Goal: Task Accomplishment & Management: Manage account settings

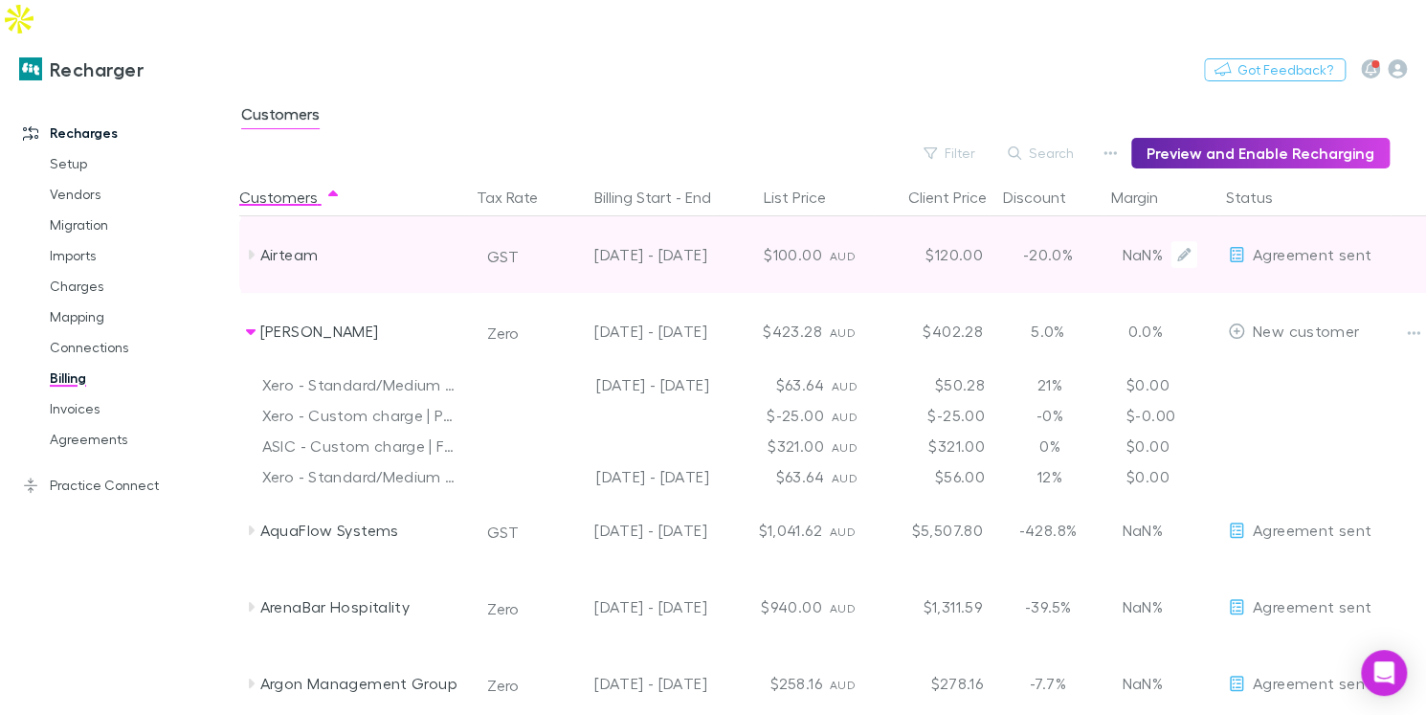
click at [1340, 245] on span "Agreement sent" at bounding box center [1312, 254] width 119 height 18
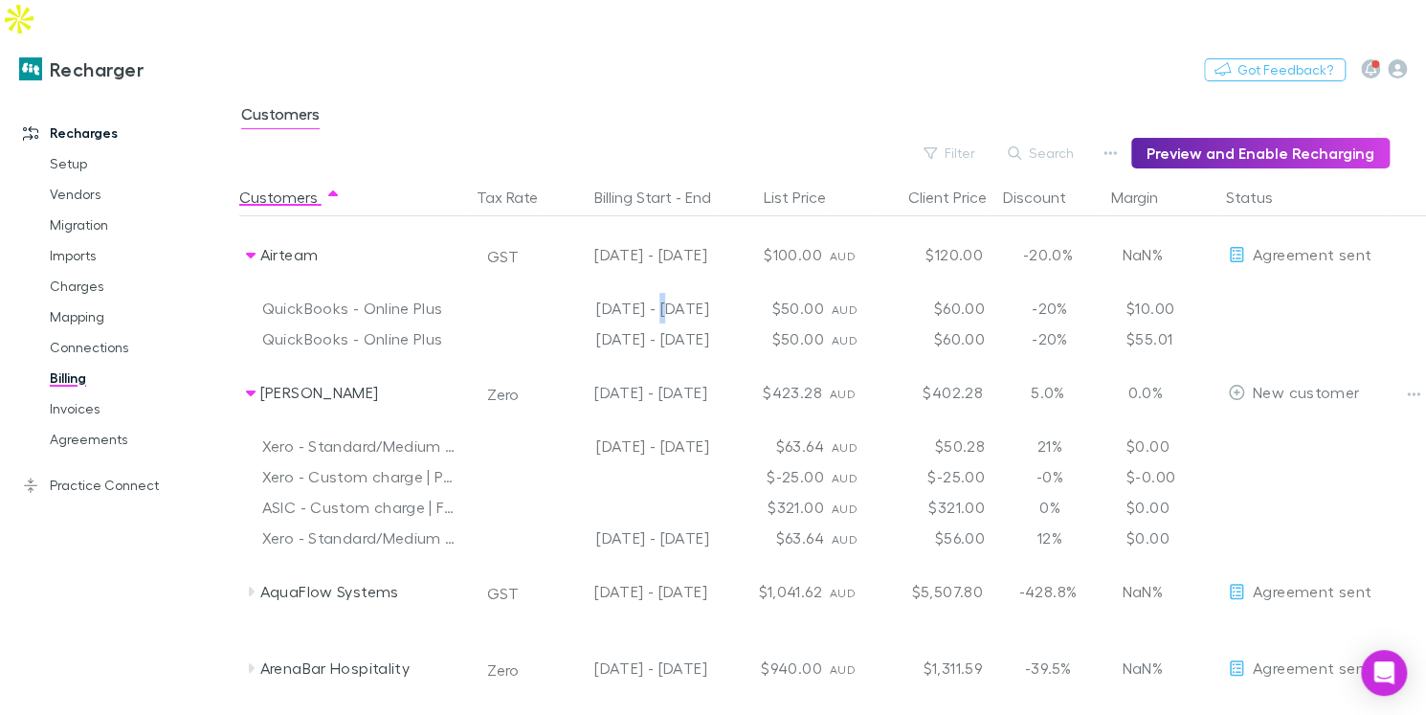
click at [627, 293] on div "[DATE] - [DATE]" at bounding box center [631, 308] width 172 height 31
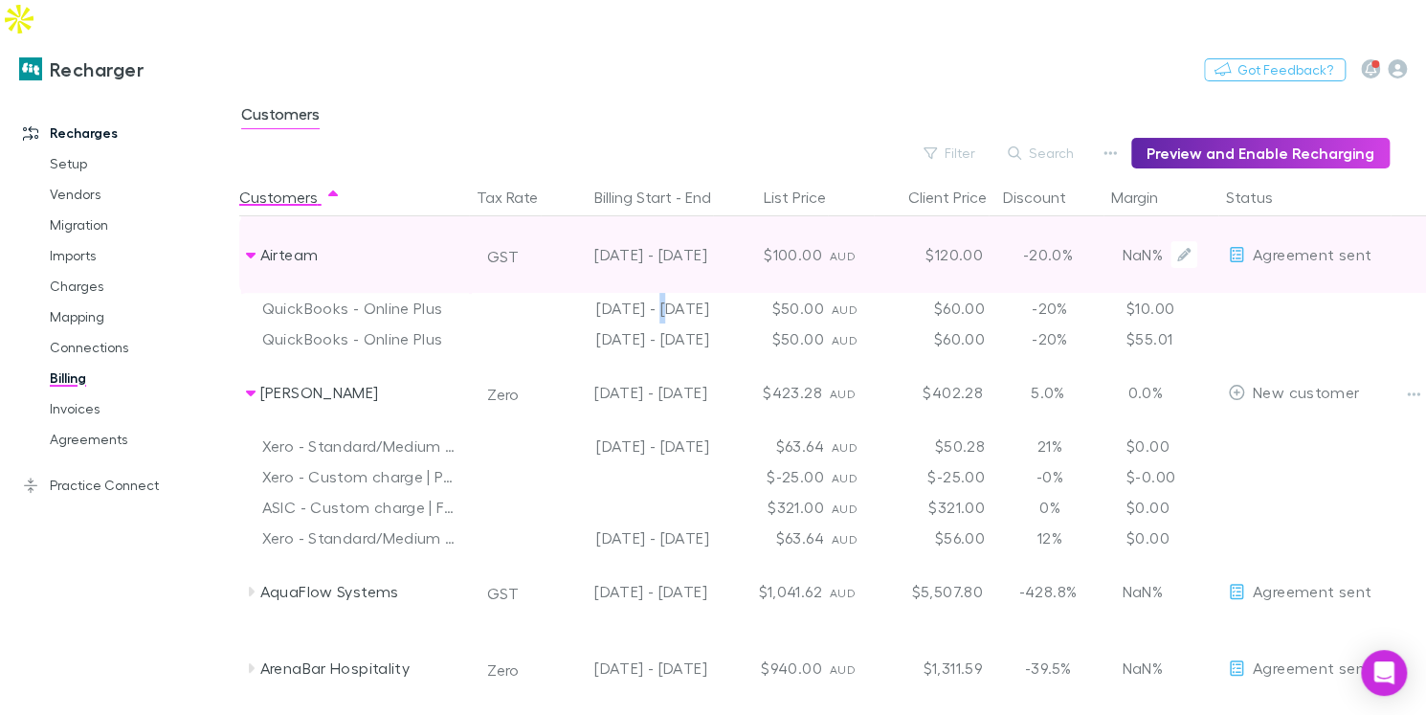
click at [279, 232] on div "Airteam" at bounding box center [361, 254] width 203 height 77
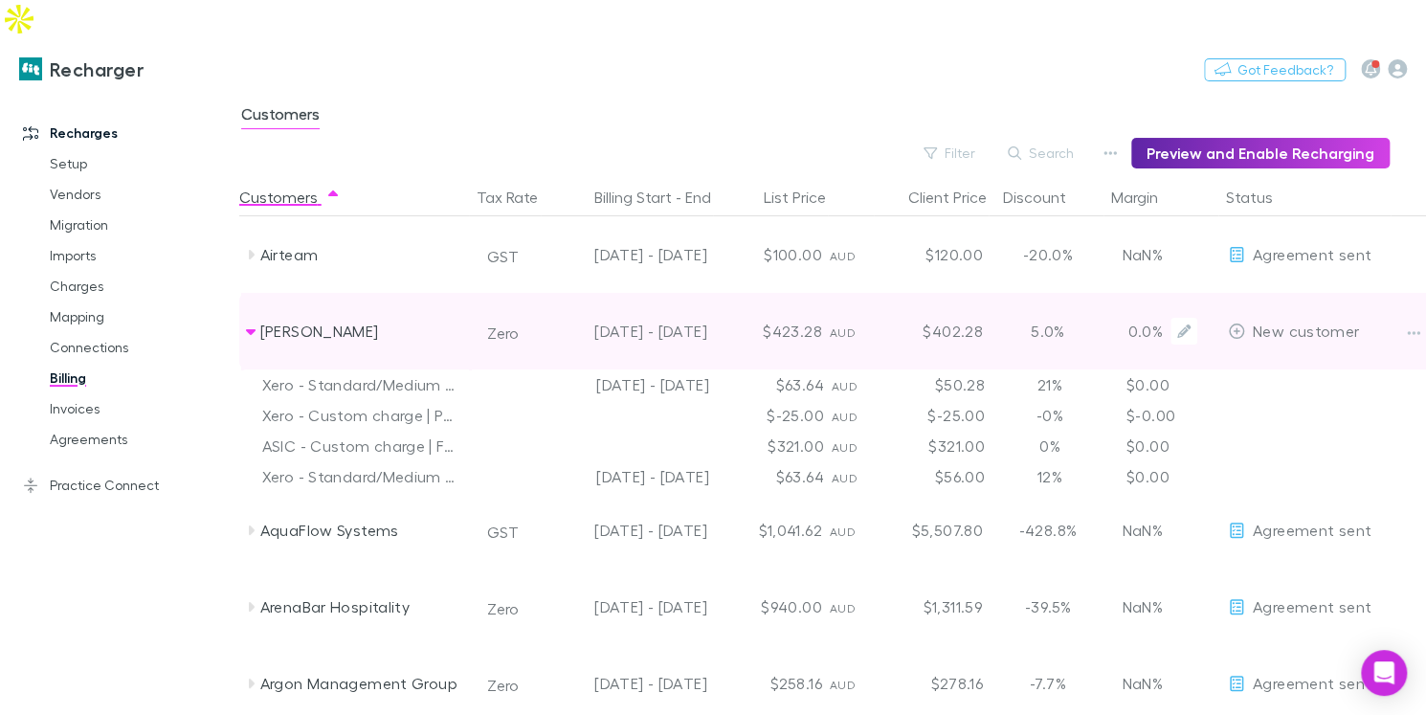
click at [278, 322] on div "Alex Millar" at bounding box center [361, 331] width 203 height 77
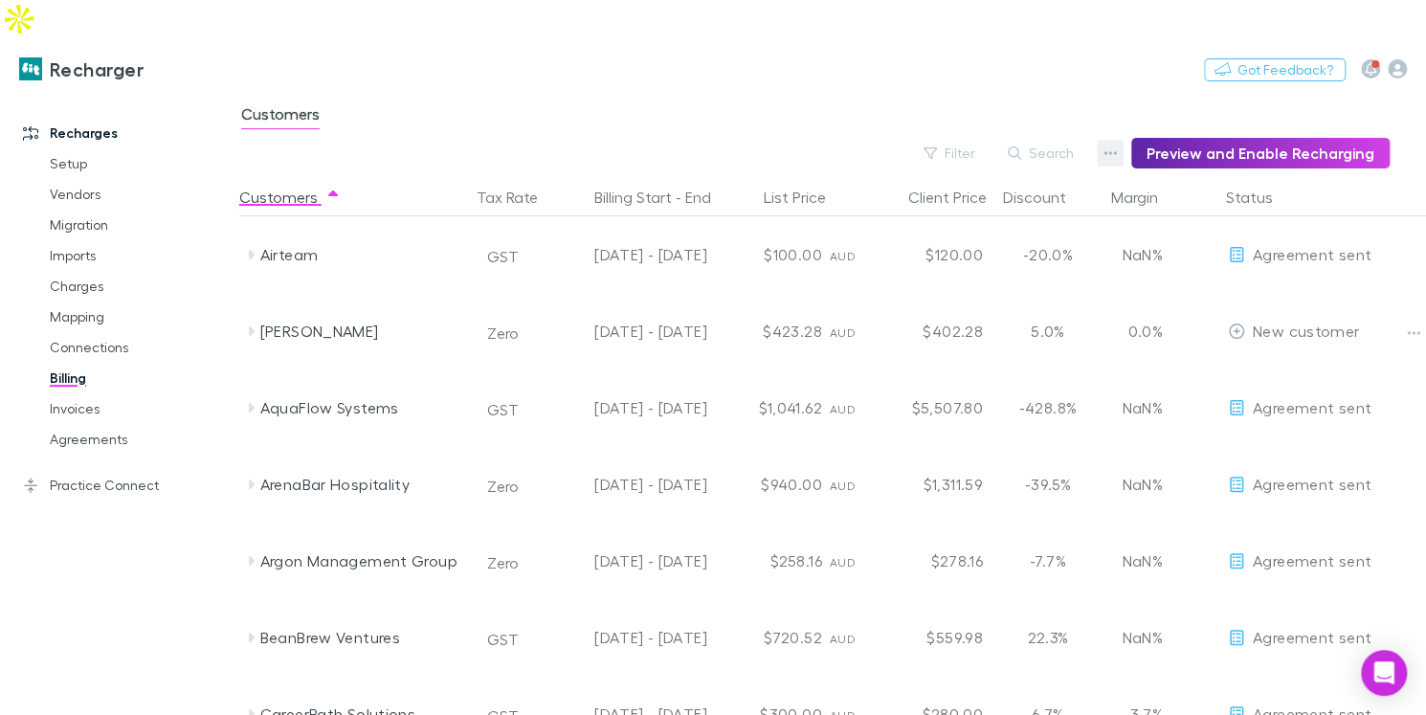
click at [1108, 140] on button "button" at bounding box center [1110, 153] width 27 height 27
click at [1011, 181] on p "Discount Split" at bounding box center [1000, 177] width 233 height 23
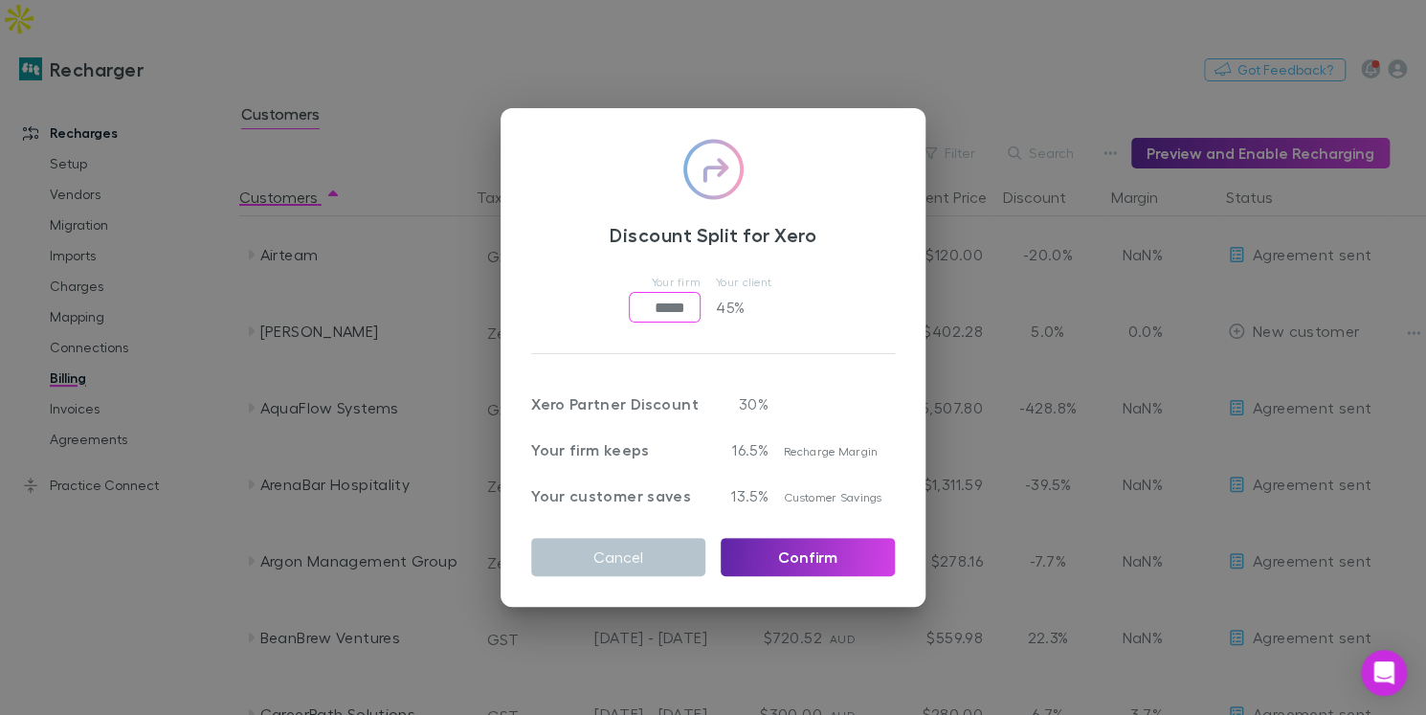
click at [694, 300] on input "*****" at bounding box center [665, 307] width 72 height 31
click at [661, 302] on input "*****" at bounding box center [665, 307] width 72 height 31
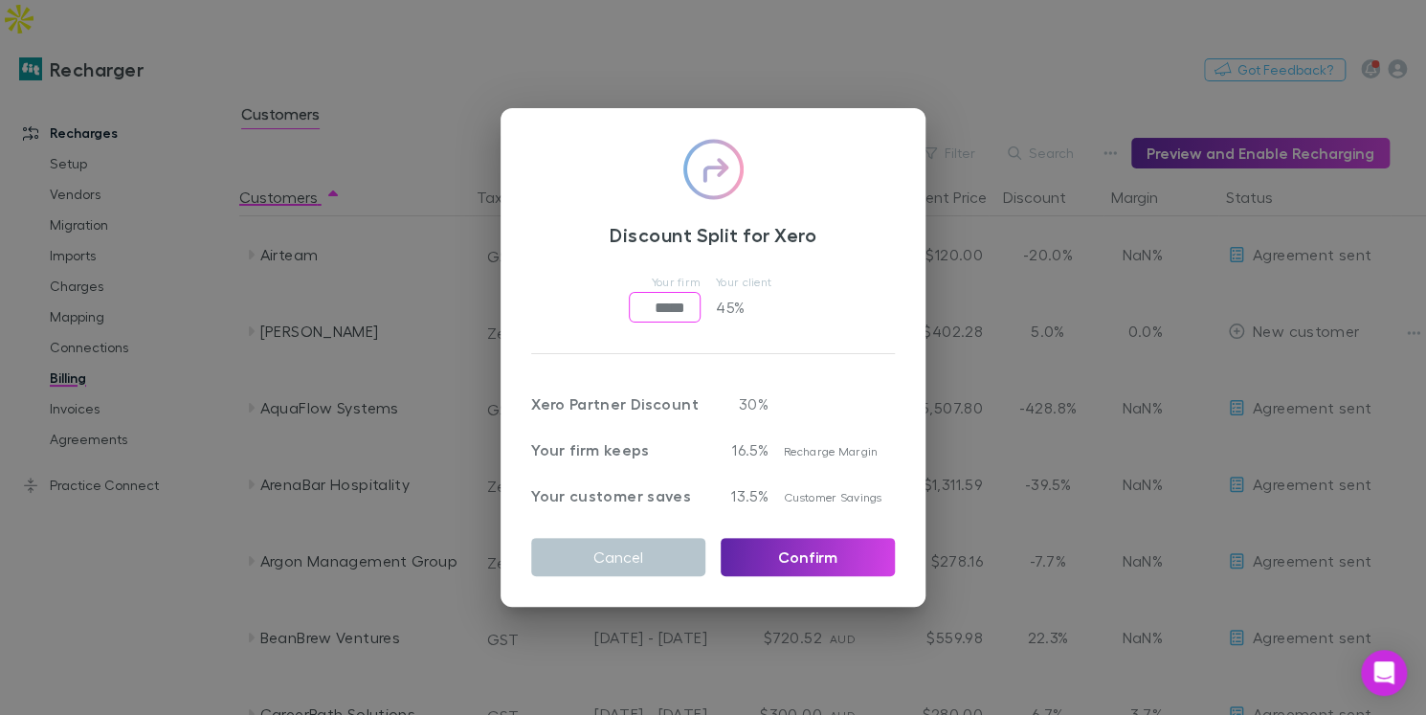
click at [661, 302] on input "*****" at bounding box center [665, 307] width 72 height 31
type input "******"
click at [571, 549] on button "Cancel" at bounding box center [618, 557] width 174 height 38
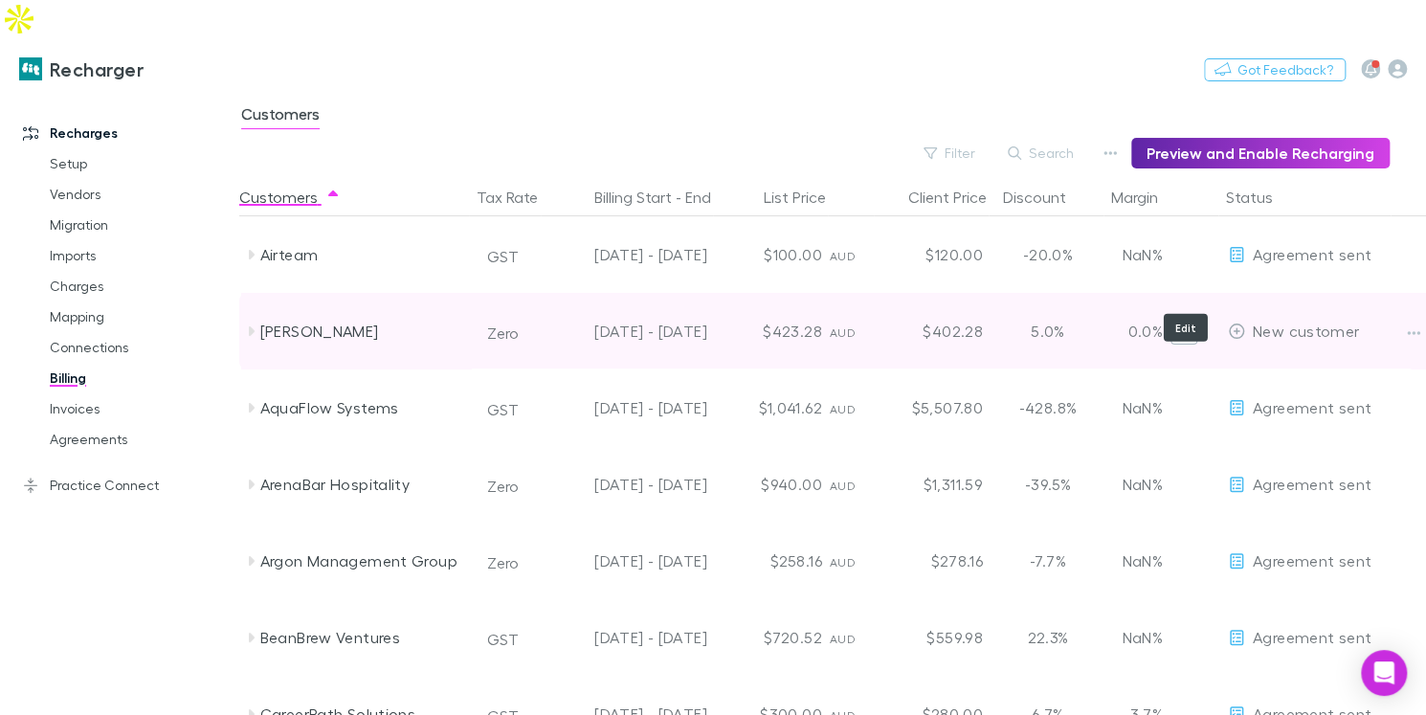
click at [1173, 318] on button "Edit" at bounding box center [1184, 331] width 27 height 27
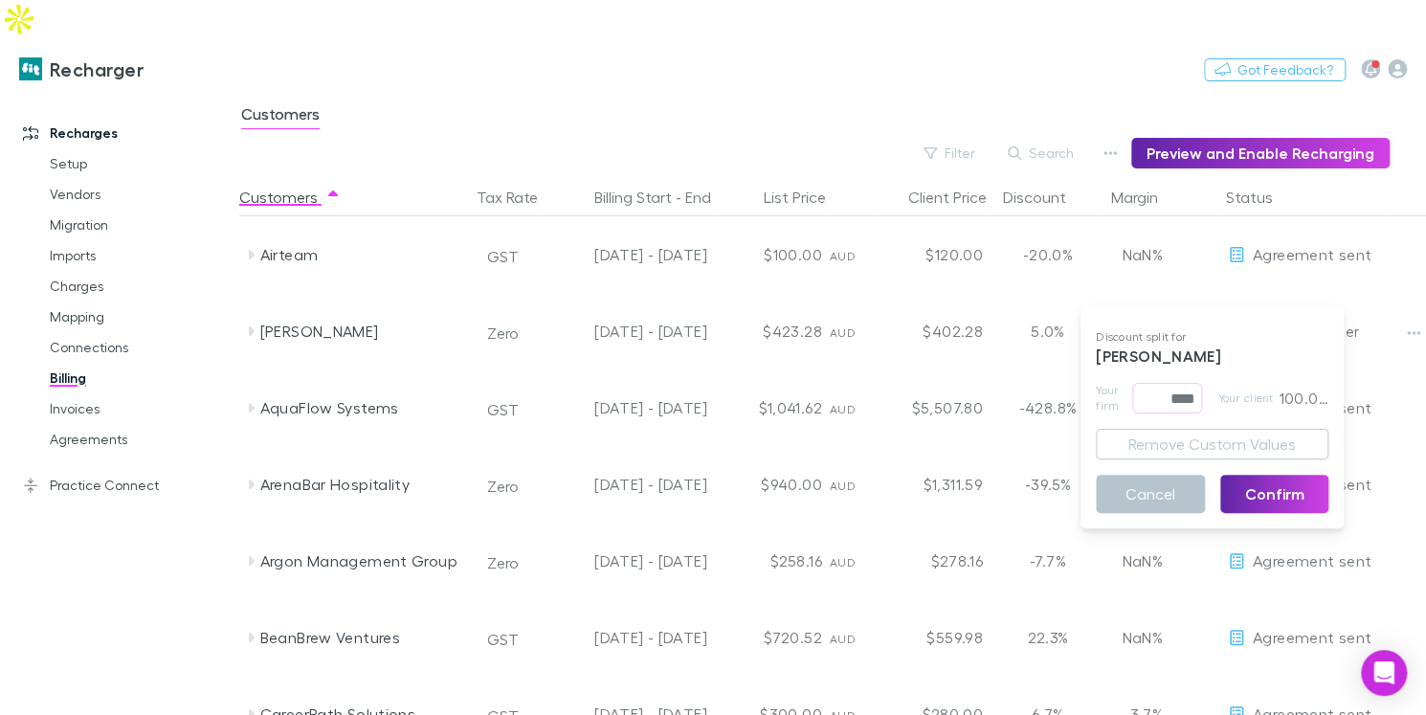
click at [710, 82] on div at bounding box center [713, 357] width 1426 height 715
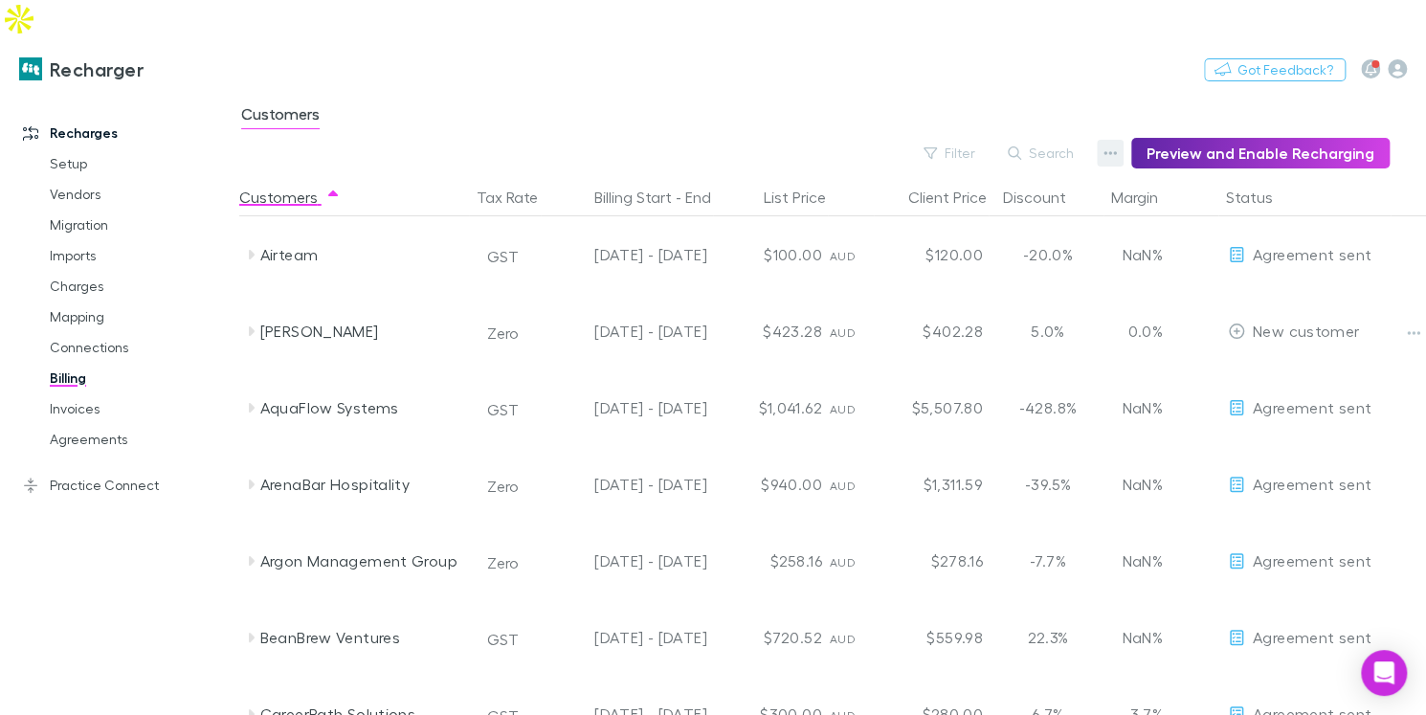
click at [1106, 140] on button "button" at bounding box center [1110, 153] width 27 height 27
click at [1061, 167] on p "Discount Split" at bounding box center [1000, 177] width 233 height 23
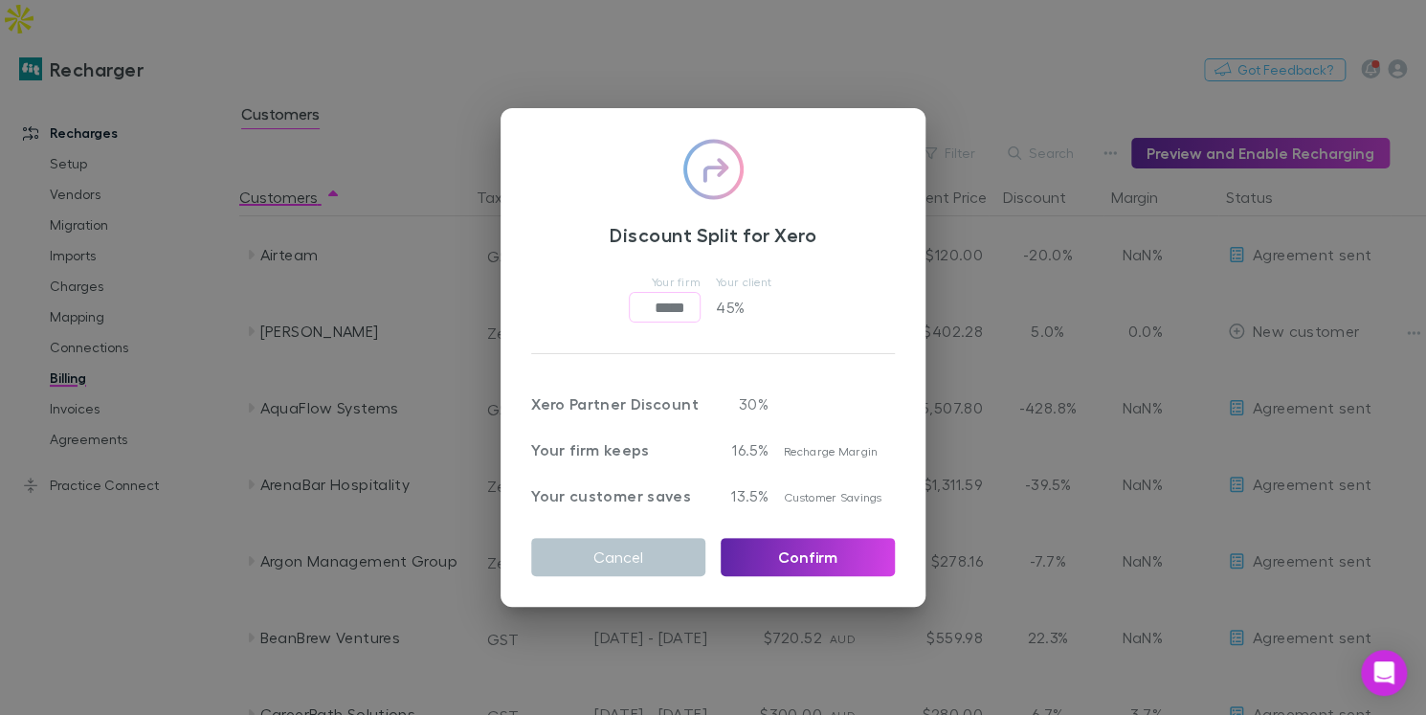
click at [150, 185] on div "Discount Split for Xero Your firm ***** ​ Your client 45 % Xero Partner Discoun…" at bounding box center [713, 357] width 1426 height 715
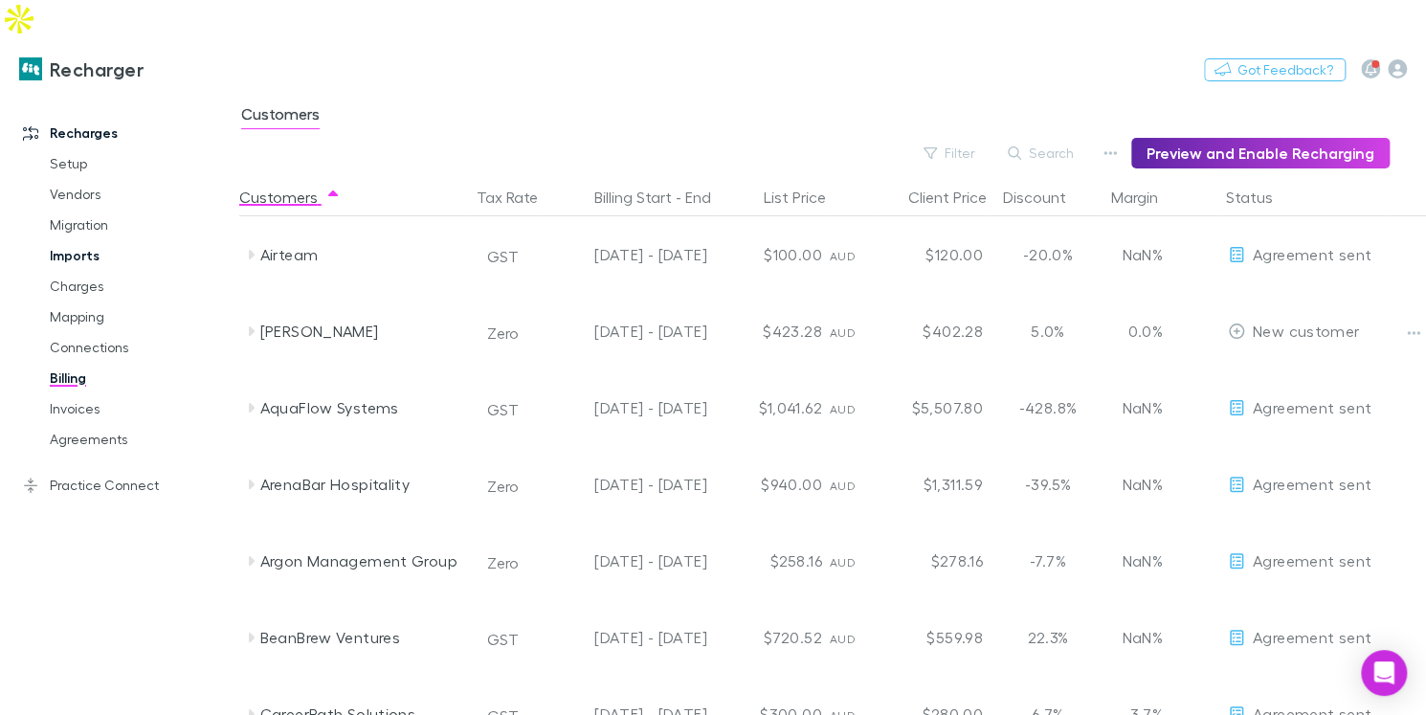
click at [89, 240] on link "Imports" at bounding box center [133, 255] width 205 height 31
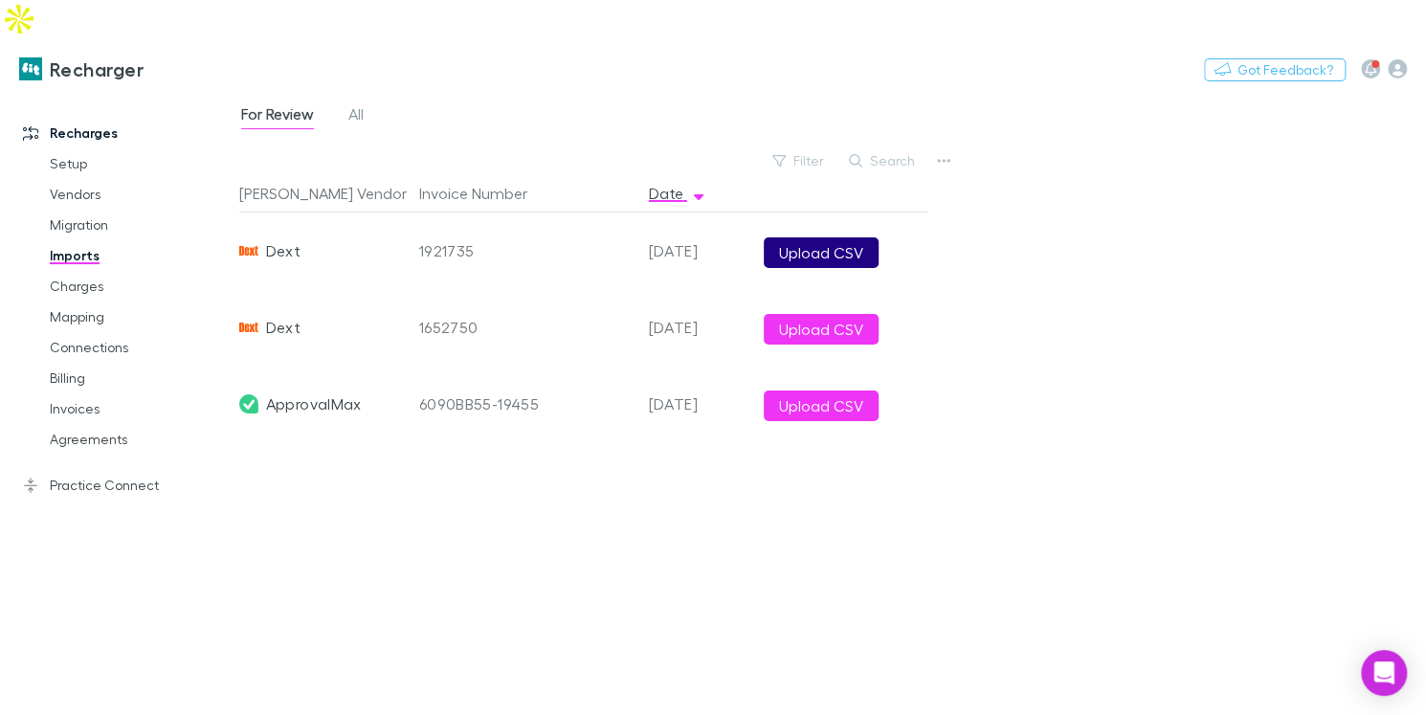
click at [850, 237] on button "Upload CSV" at bounding box center [821, 252] width 115 height 31
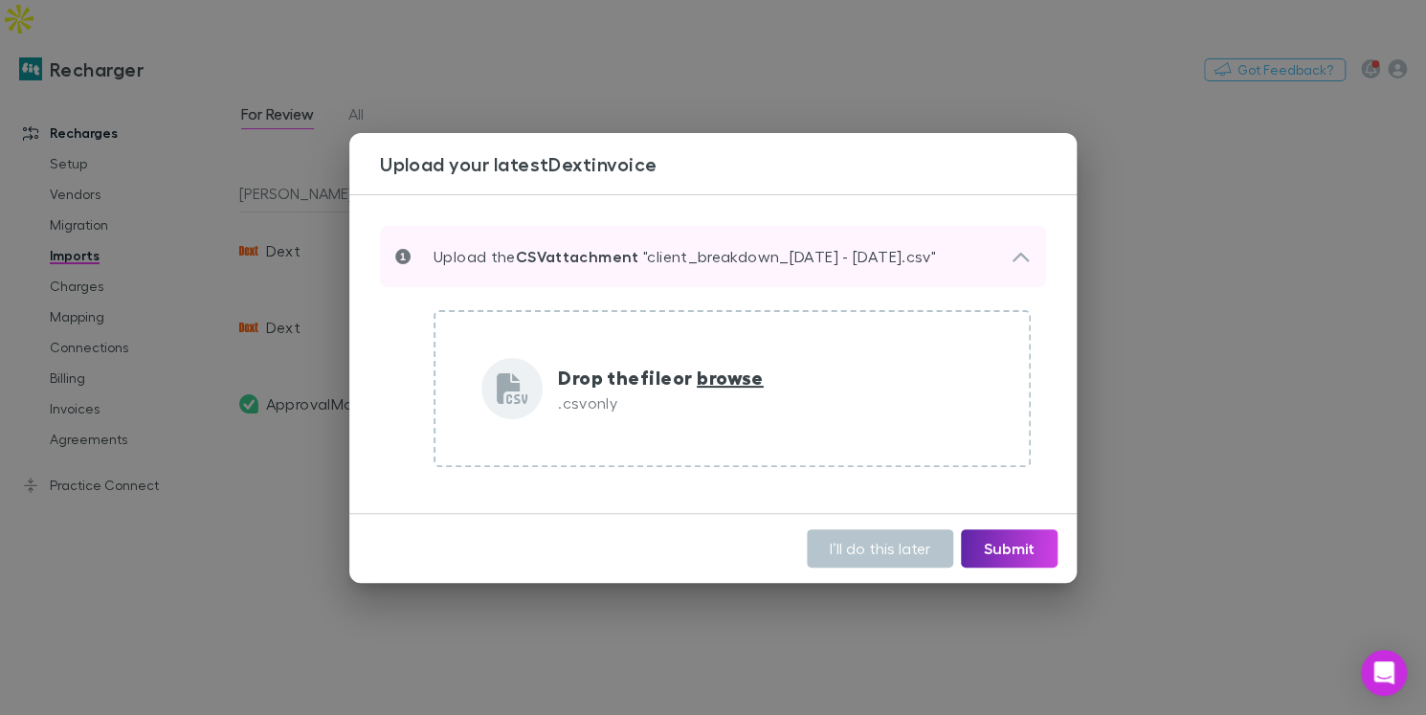
click at [910, 258] on p "Upload the CSV attachment "client_breakdown_1 Aug 25 - 31 Aug 25.csv"" at bounding box center [673, 256] width 525 height 23
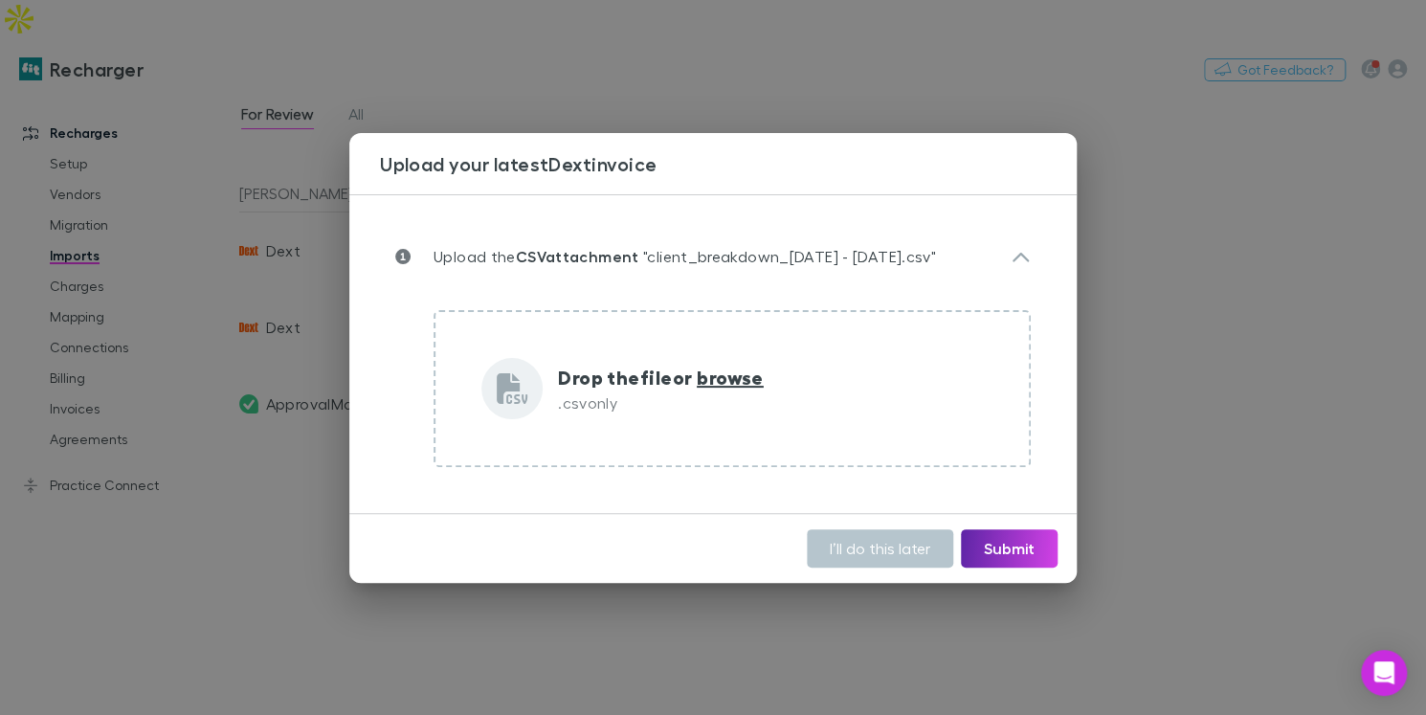
click at [1108, 73] on div "Upload your latest Dext invoice Upload the CSV attachment "client_breakdown_1 A…" at bounding box center [713, 357] width 1426 height 715
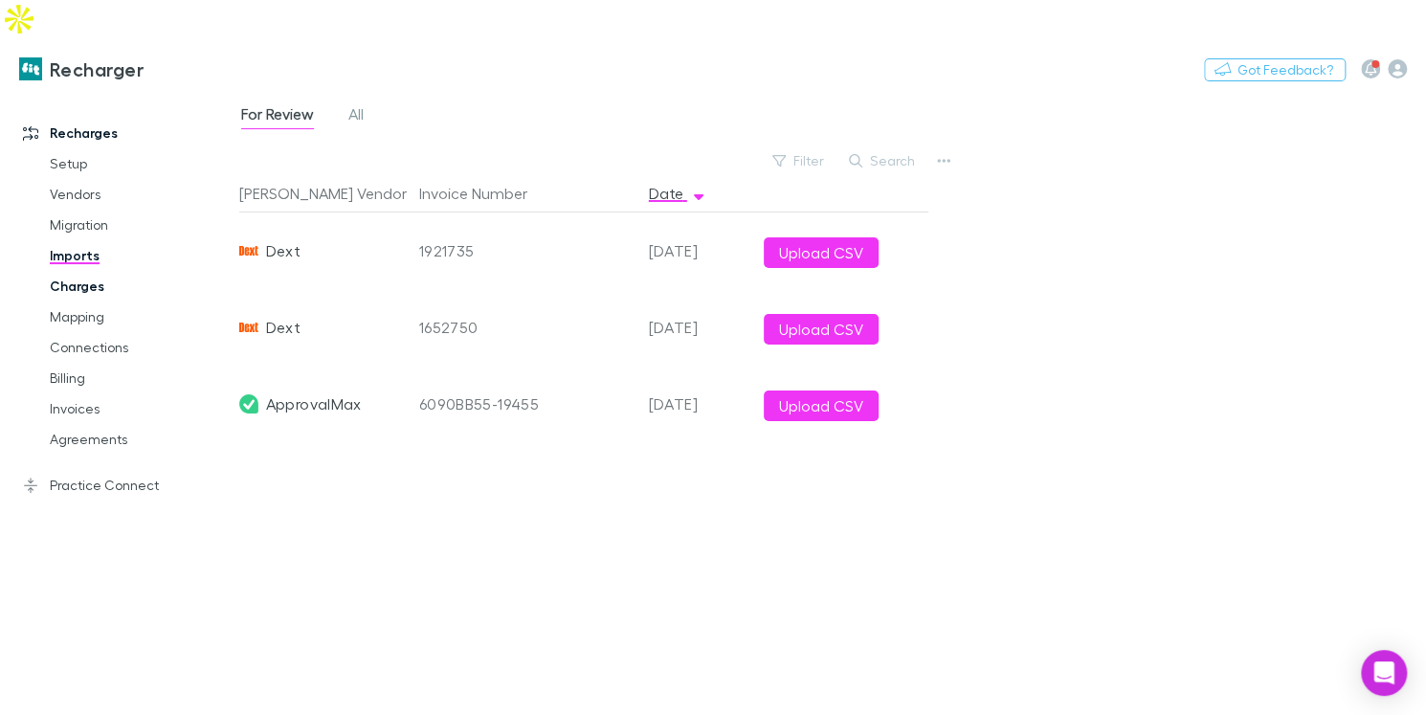
click at [95, 271] on link "Charges" at bounding box center [133, 286] width 205 height 31
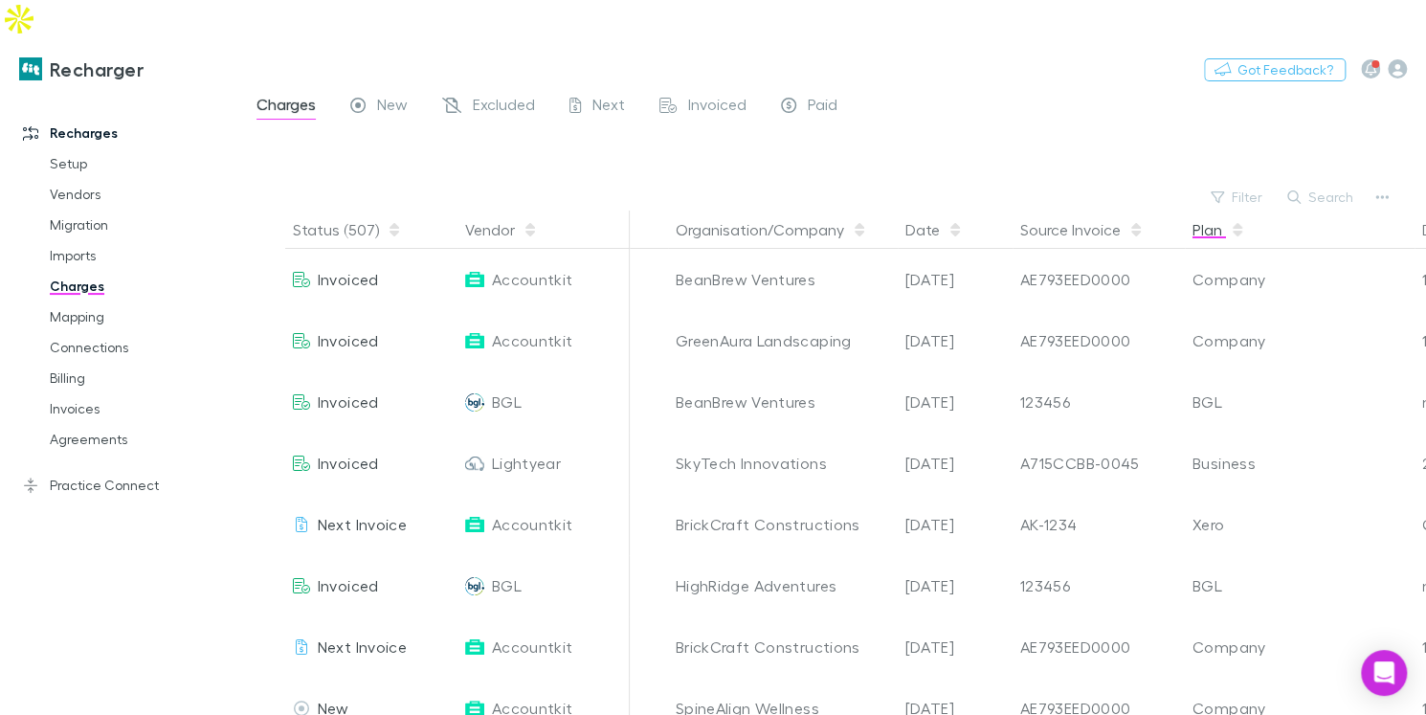
click at [1242, 211] on button "Plan" at bounding box center [1219, 230] width 53 height 38
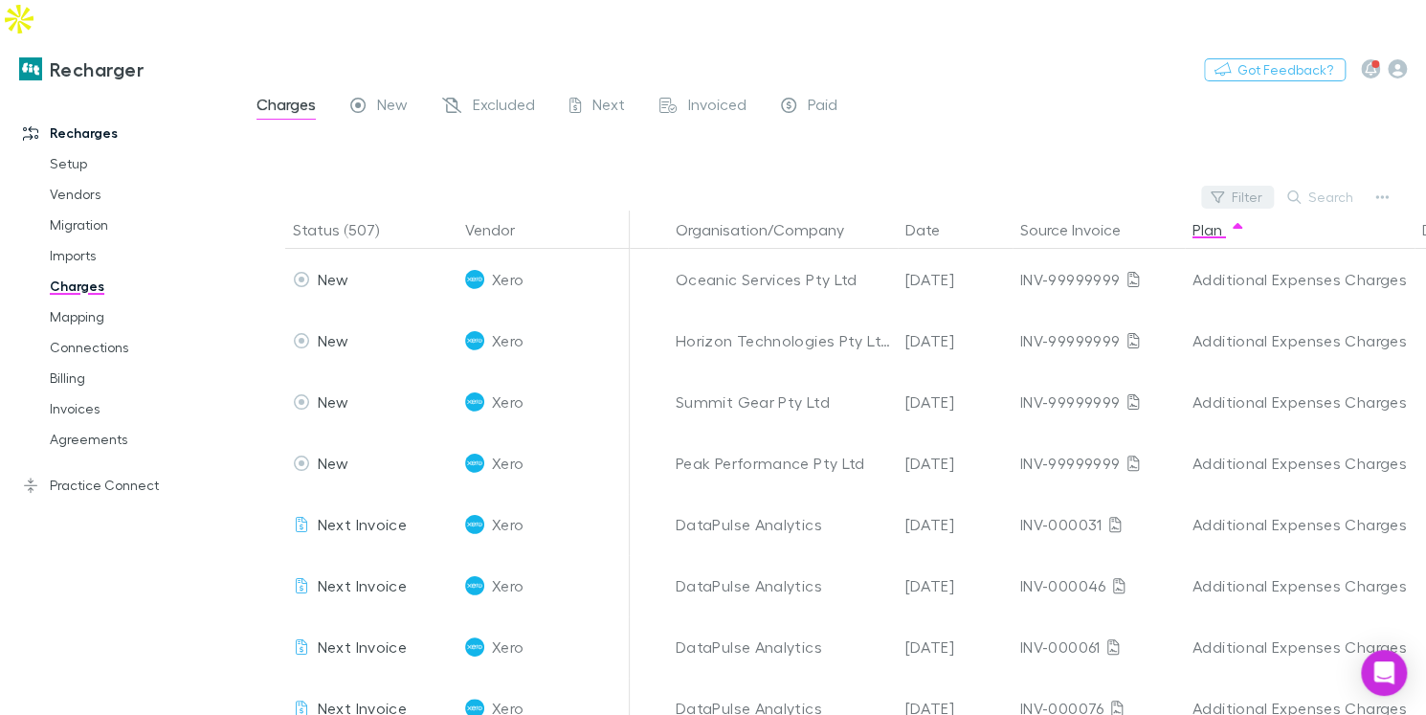
click at [1241, 186] on button "Filter" at bounding box center [1237, 197] width 73 height 23
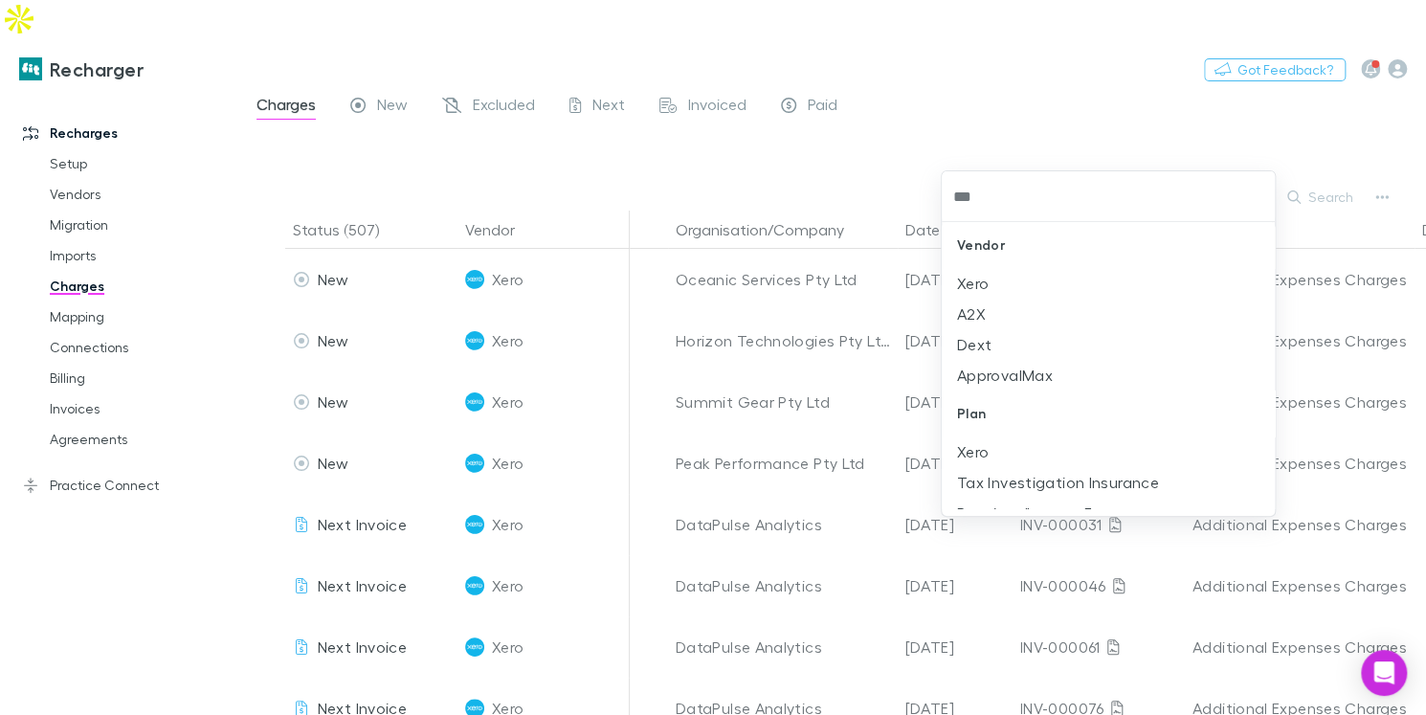
type input "****"
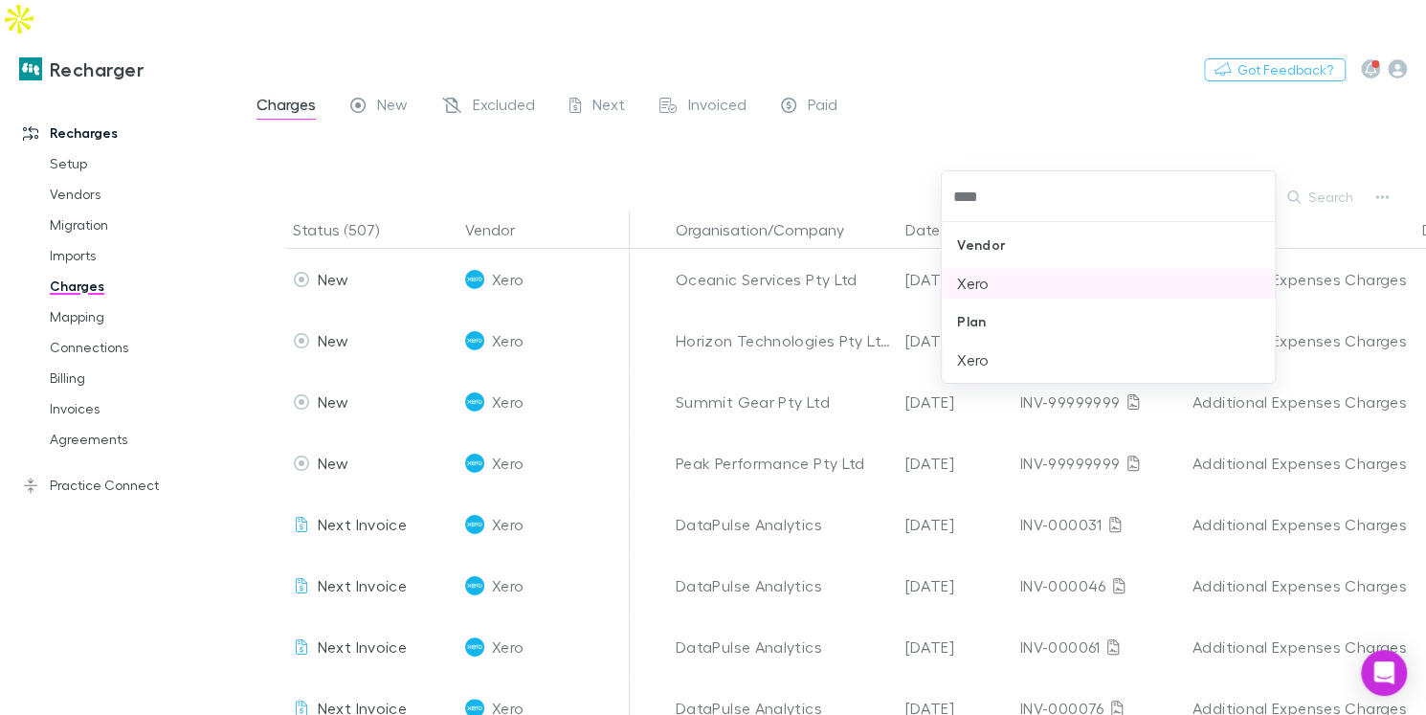
click at [1017, 294] on li "Xero" at bounding box center [1108, 283] width 333 height 31
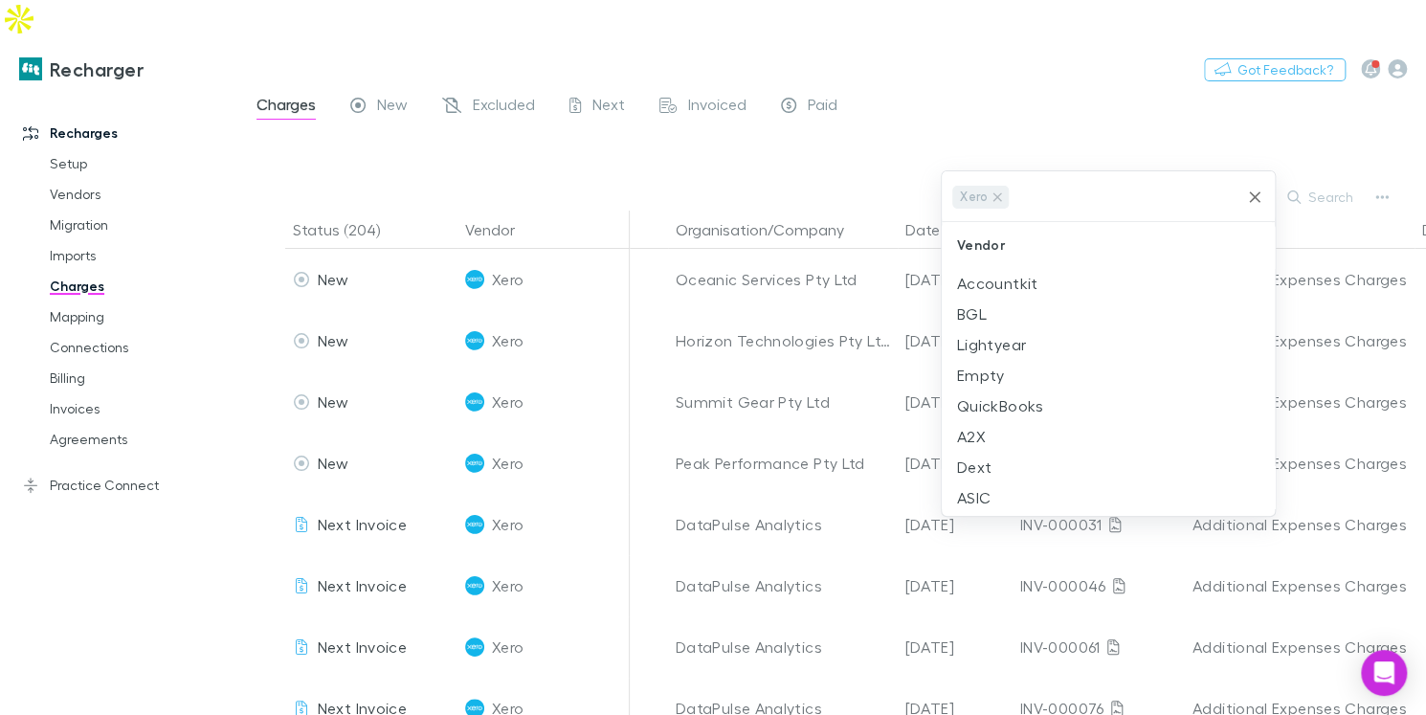
click at [900, 162] on div at bounding box center [713, 357] width 1426 height 715
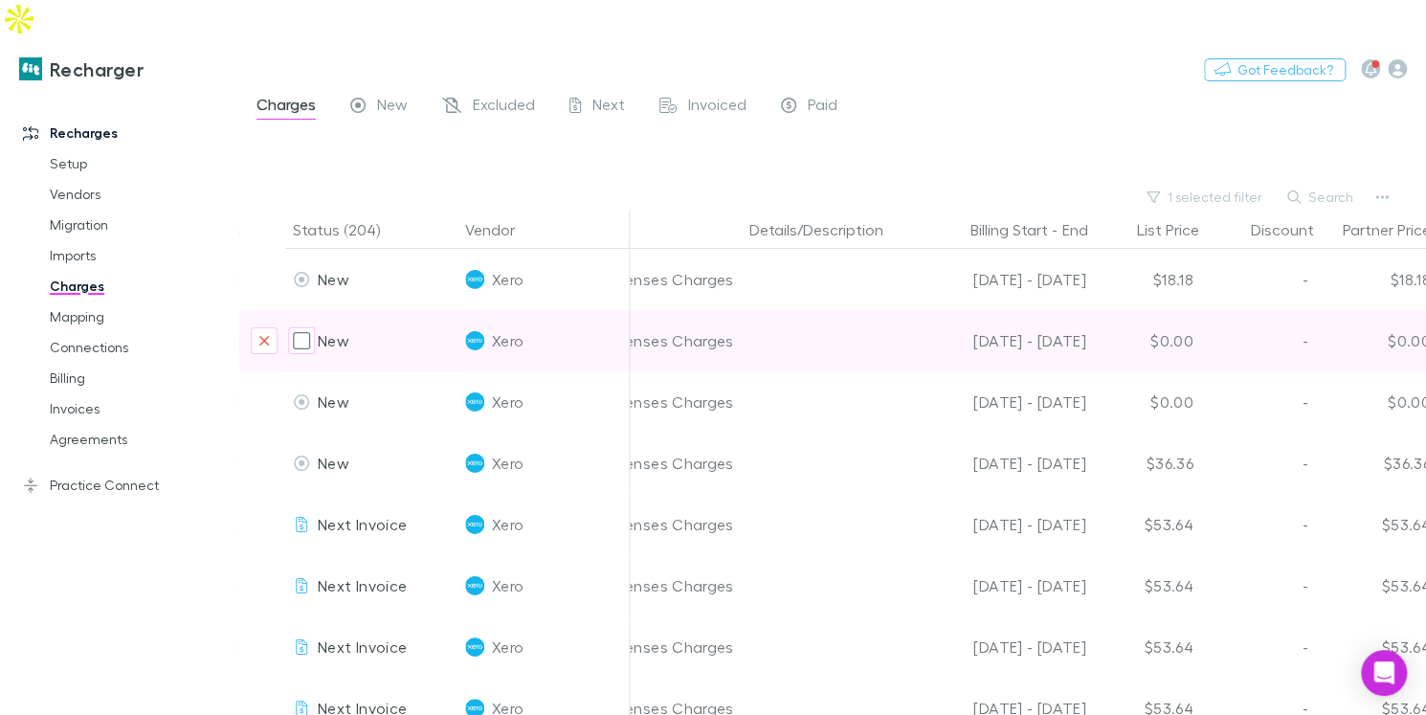
scroll to position [0, 757]
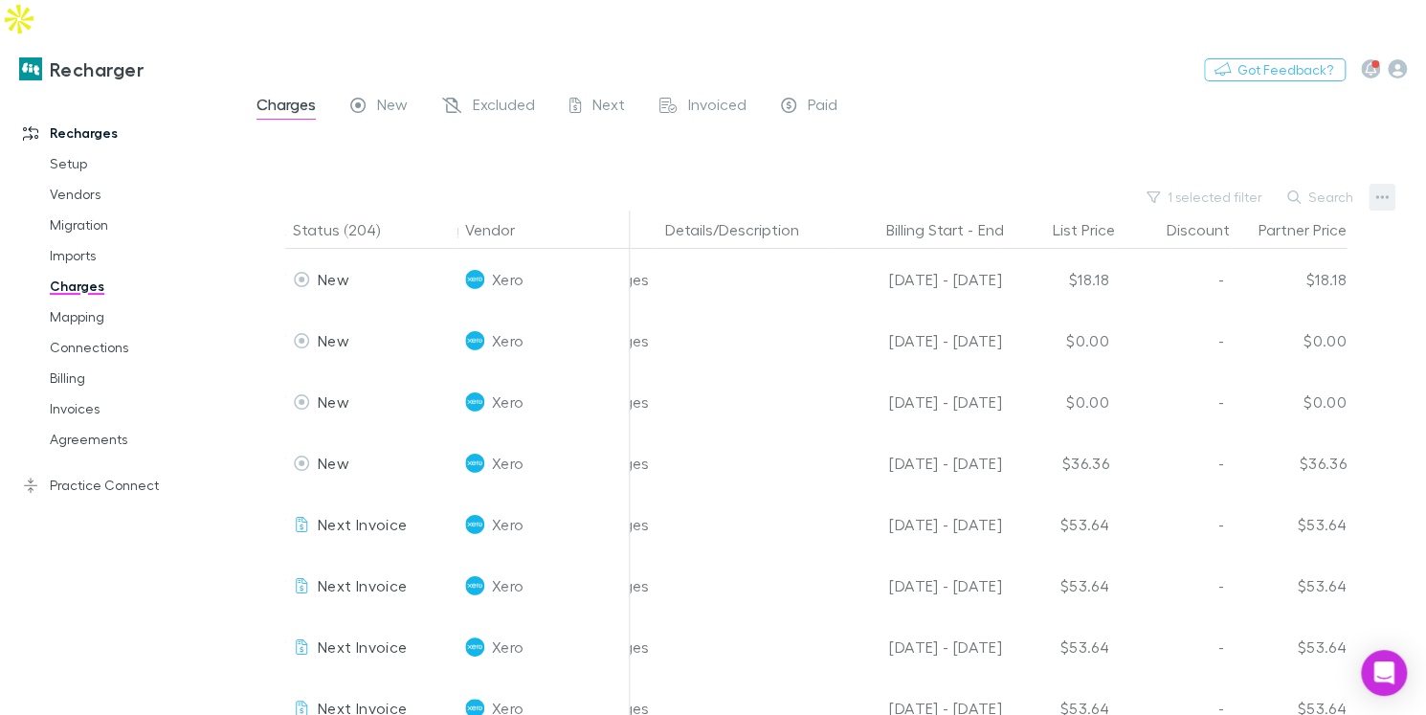
click at [1387, 195] on icon "button" at bounding box center [1381, 197] width 13 height 4
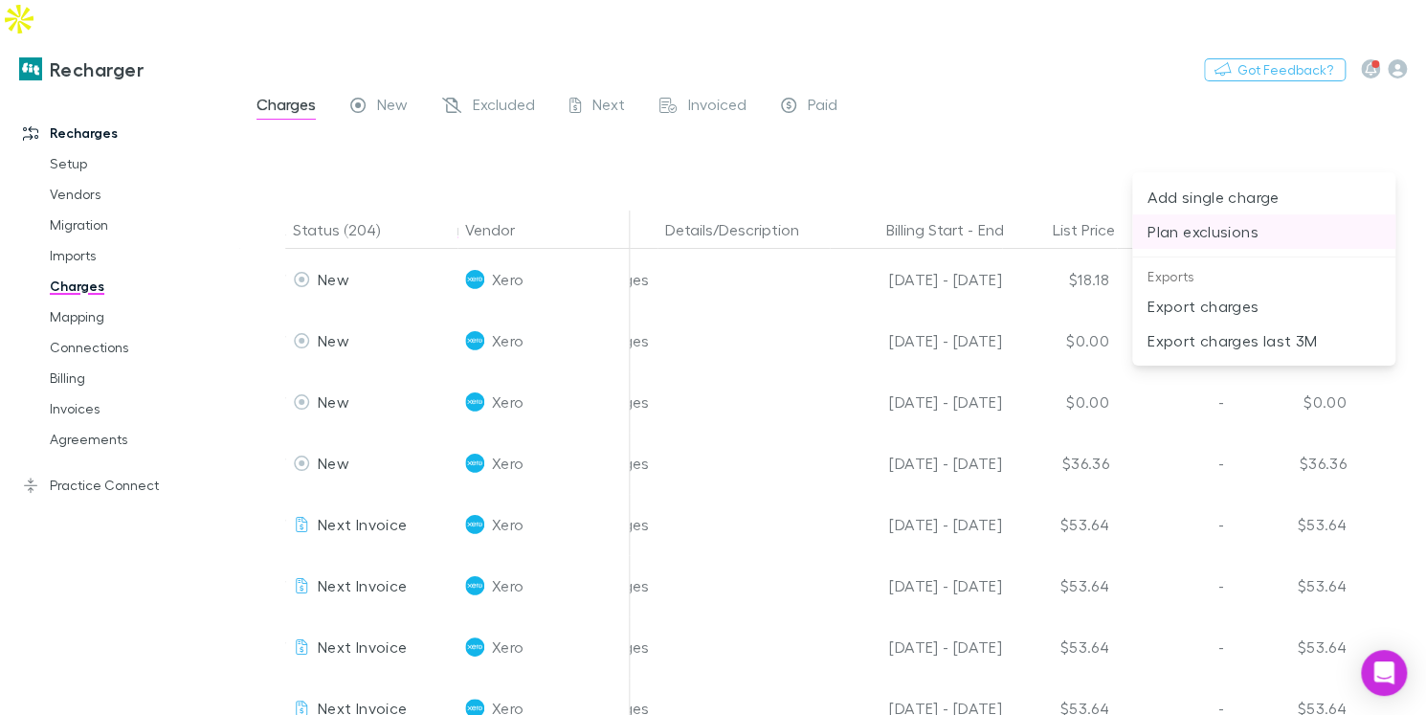
click at [1200, 240] on p "Plan exclusions" at bounding box center [1264, 231] width 233 height 23
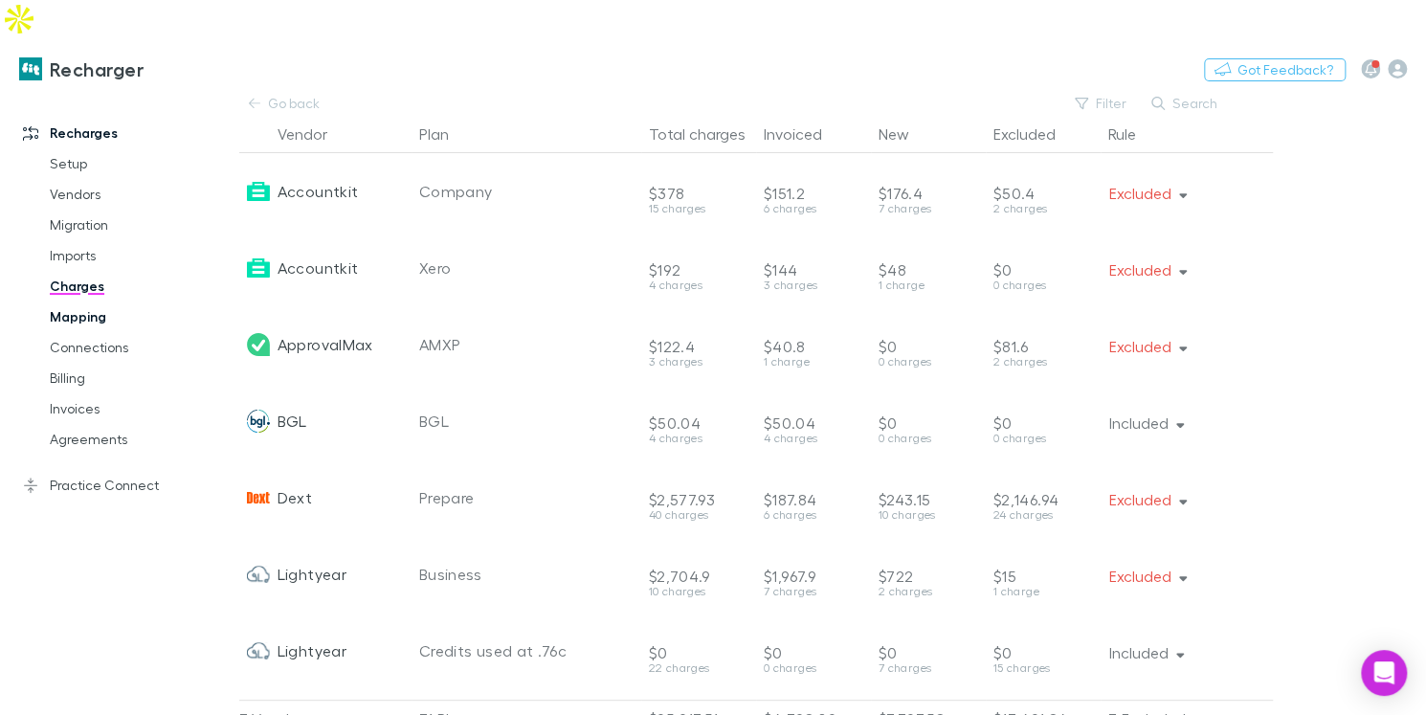
click at [74, 302] on link "Mapping" at bounding box center [133, 317] width 205 height 31
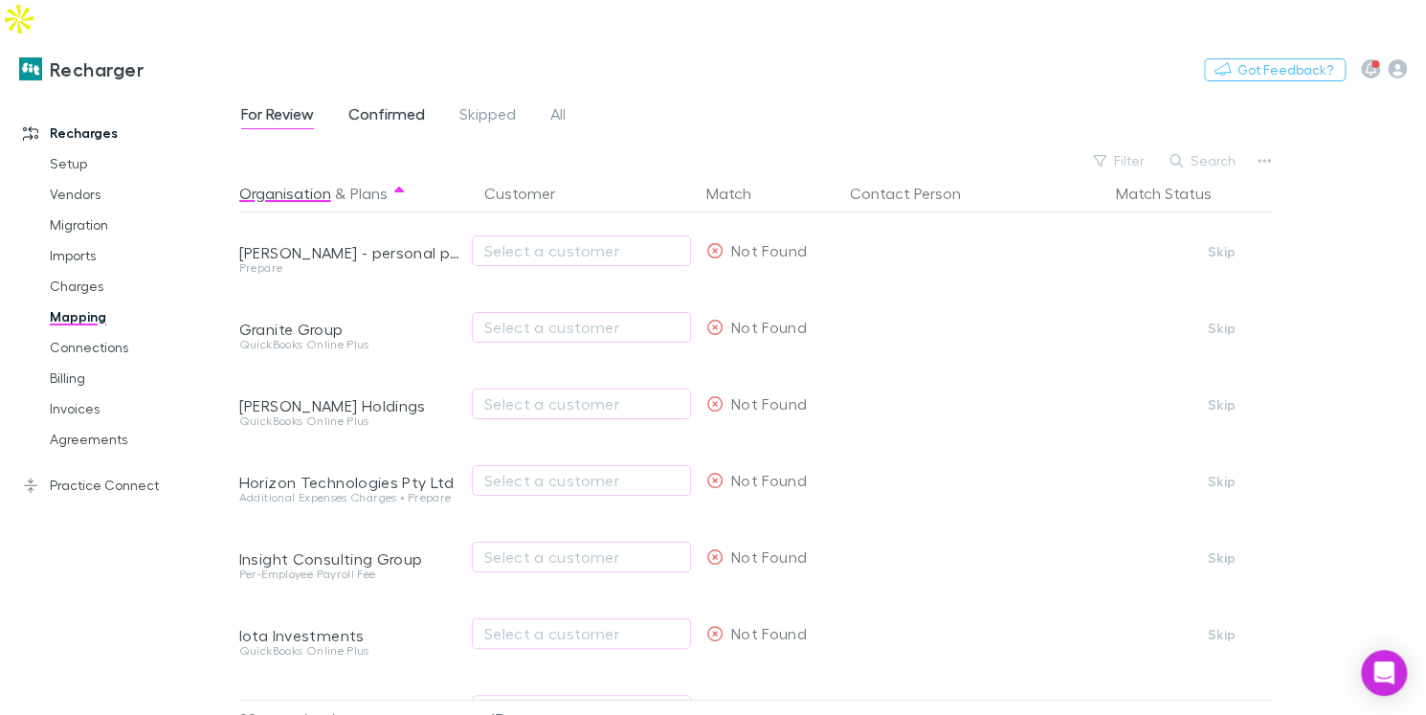
click at [388, 101] on link "Confirmed" at bounding box center [386, 116] width 80 height 31
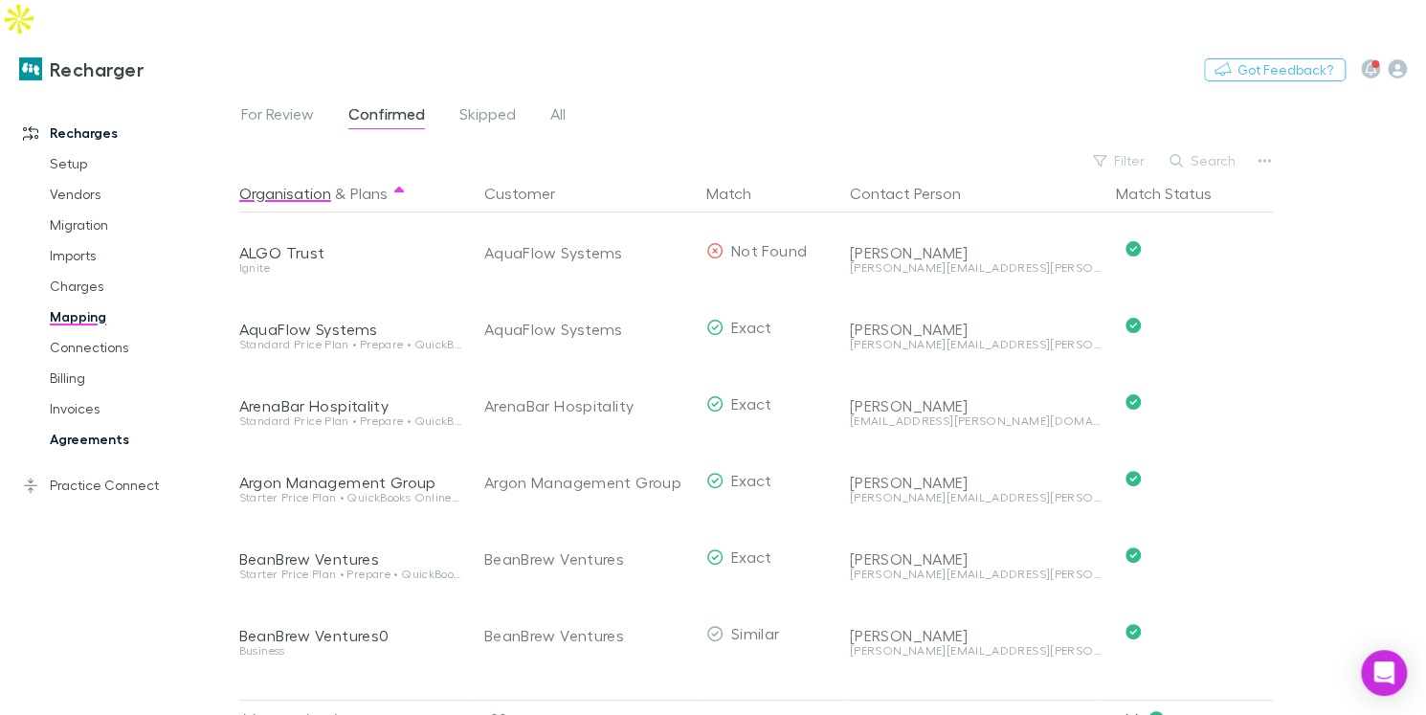
click at [78, 424] on link "Agreements" at bounding box center [133, 439] width 205 height 31
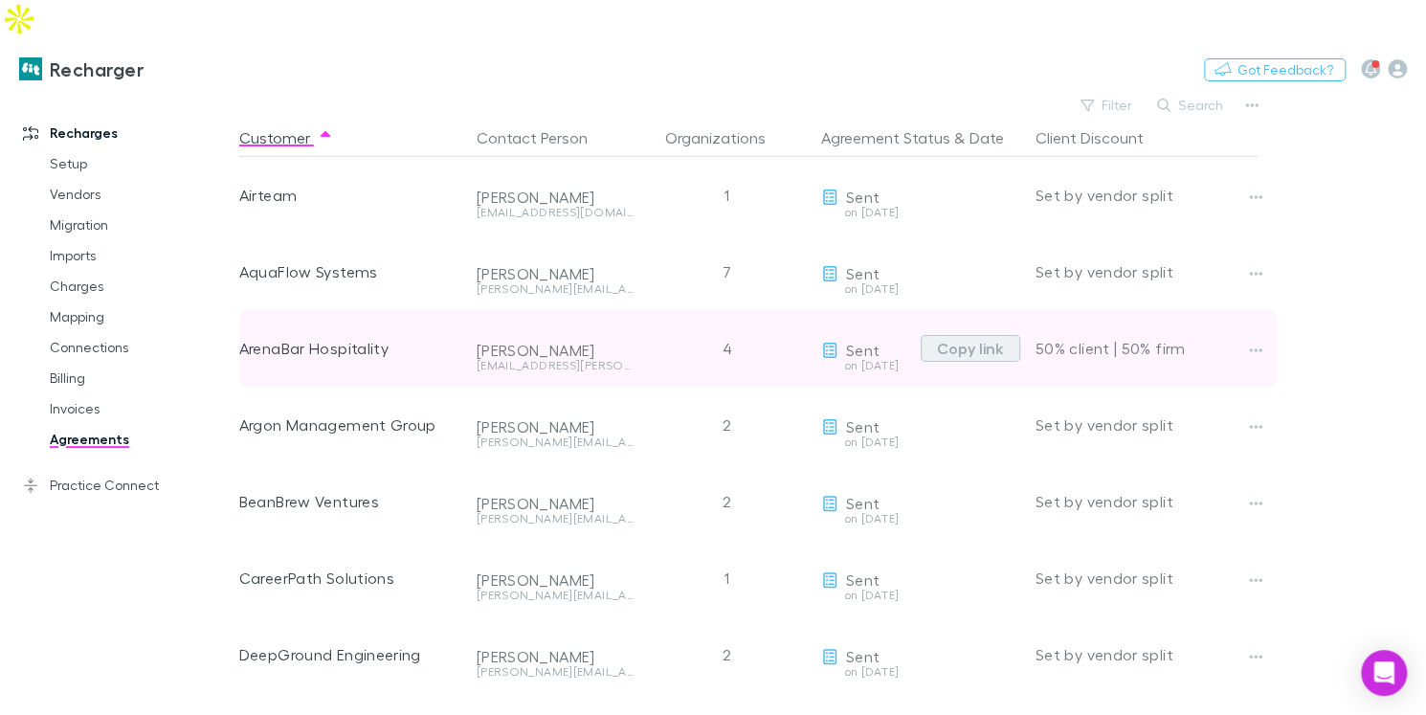
click at [950, 335] on button "Copy link" at bounding box center [971, 348] width 100 height 27
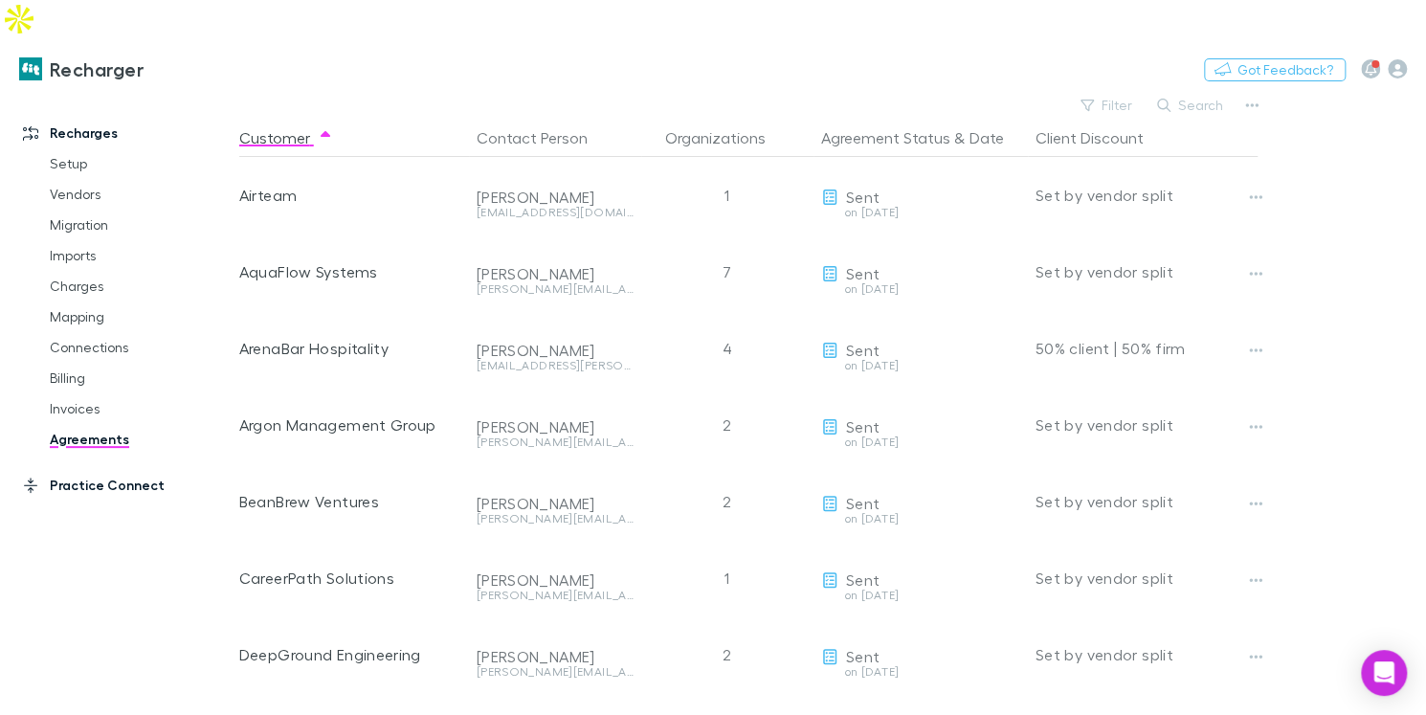
click at [53, 470] on link "Practice Connect" at bounding box center [120, 485] width 232 height 31
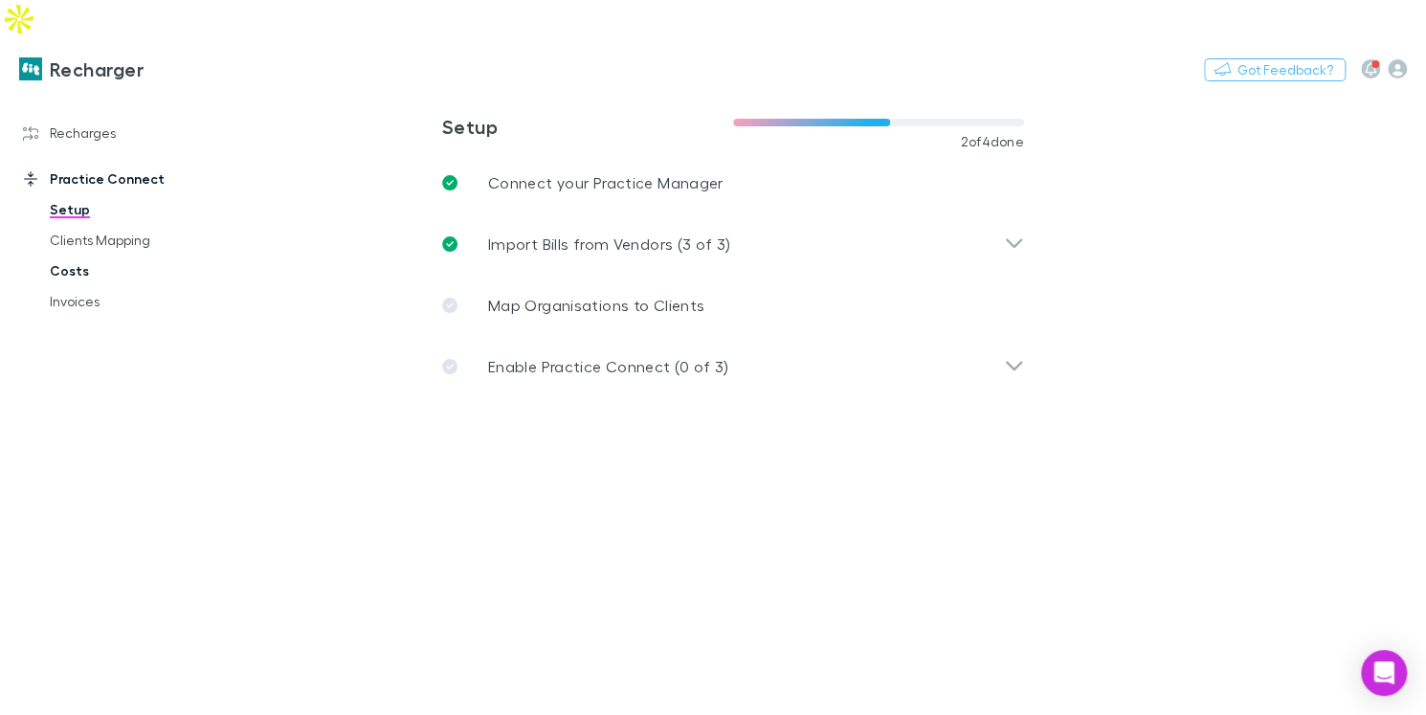
click at [110, 256] on link "Costs" at bounding box center [133, 271] width 205 height 31
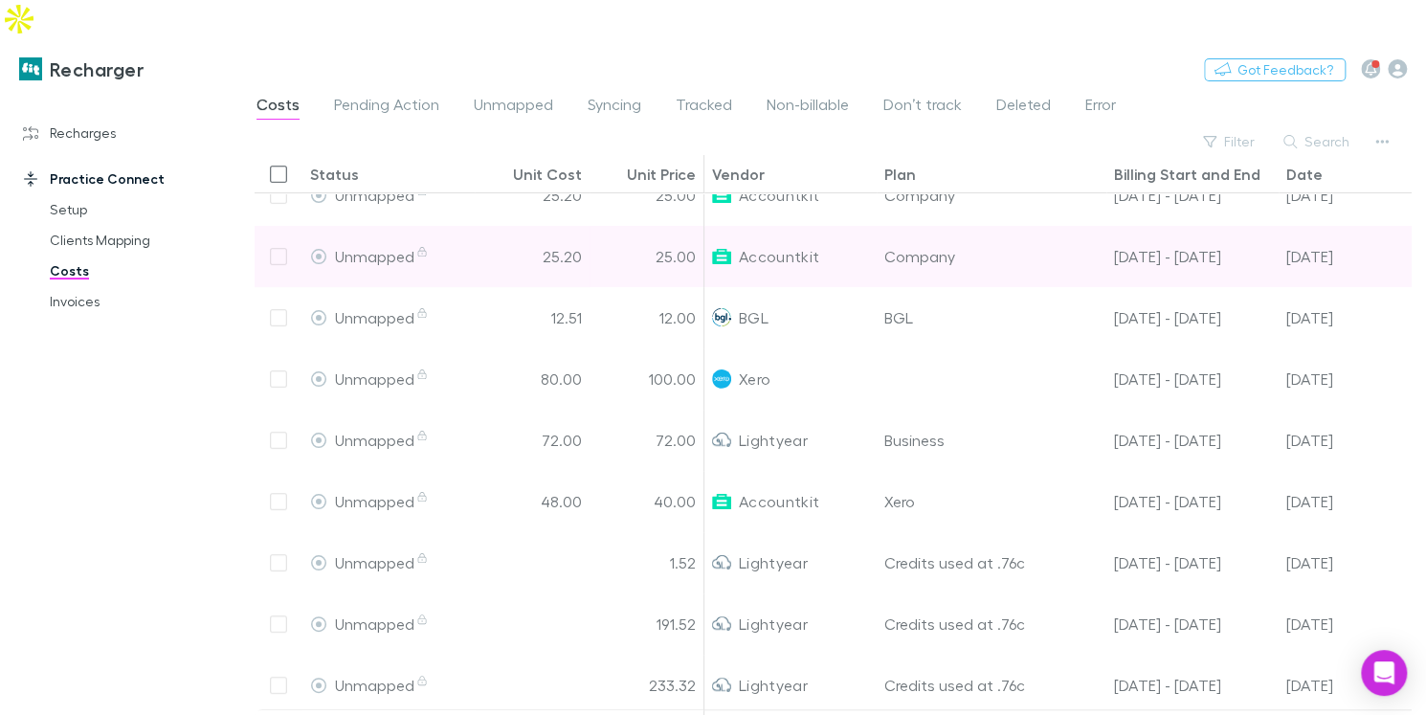
scroll to position [43, 0]
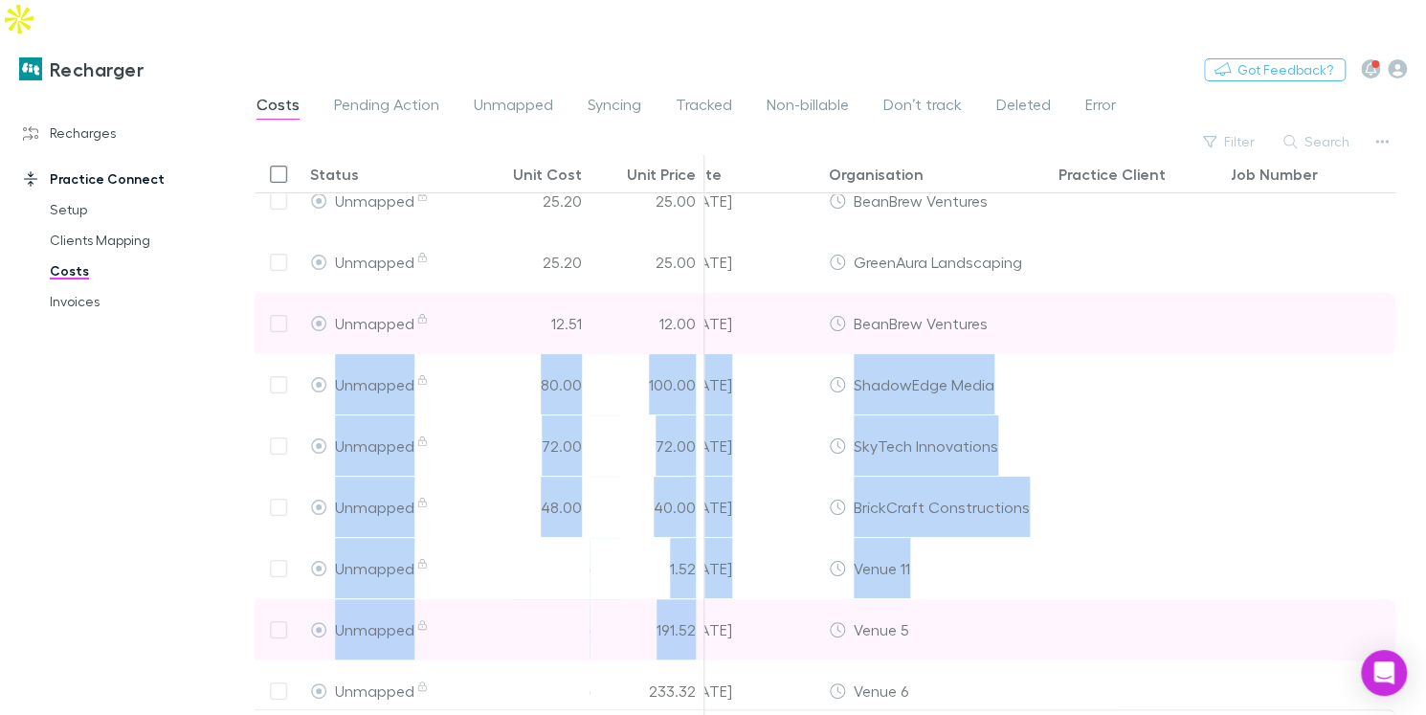
drag, startPoint x: 1162, startPoint y: 570, endPoint x: 1246, endPoint y: 297, distance: 285.5
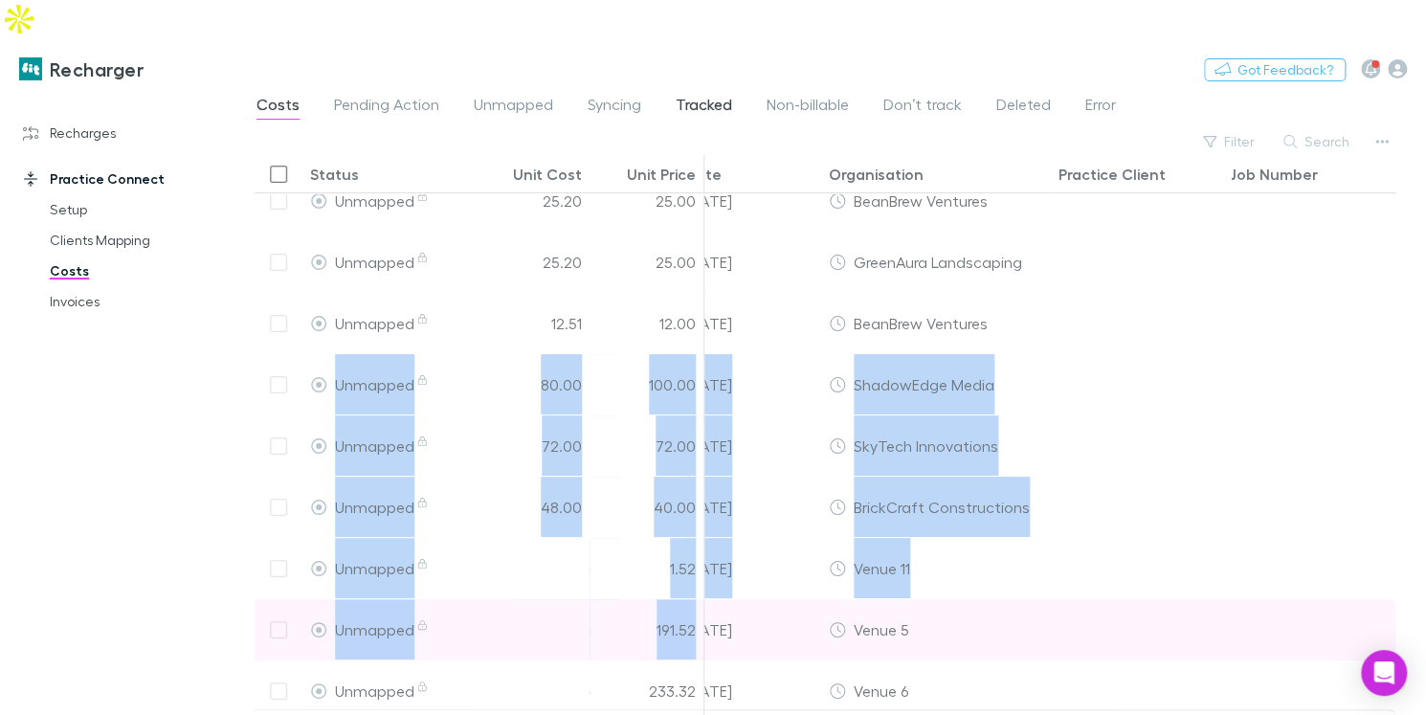
click at [676, 95] on span "Tracked" at bounding box center [704, 107] width 56 height 25
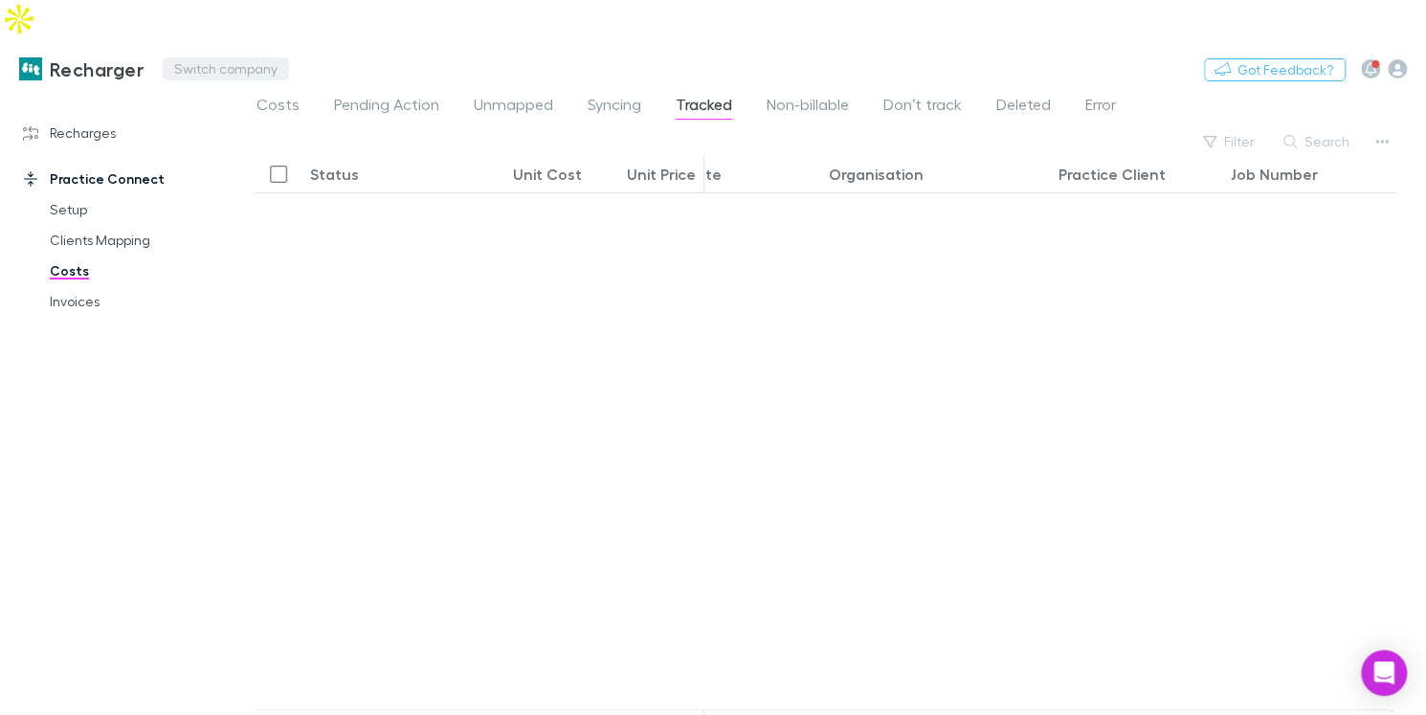
click at [190, 57] on button "Switch company" at bounding box center [226, 68] width 126 height 23
type input "****"
click at [212, 103] on p "Lucicharge" at bounding box center [219, 114] width 79 height 23
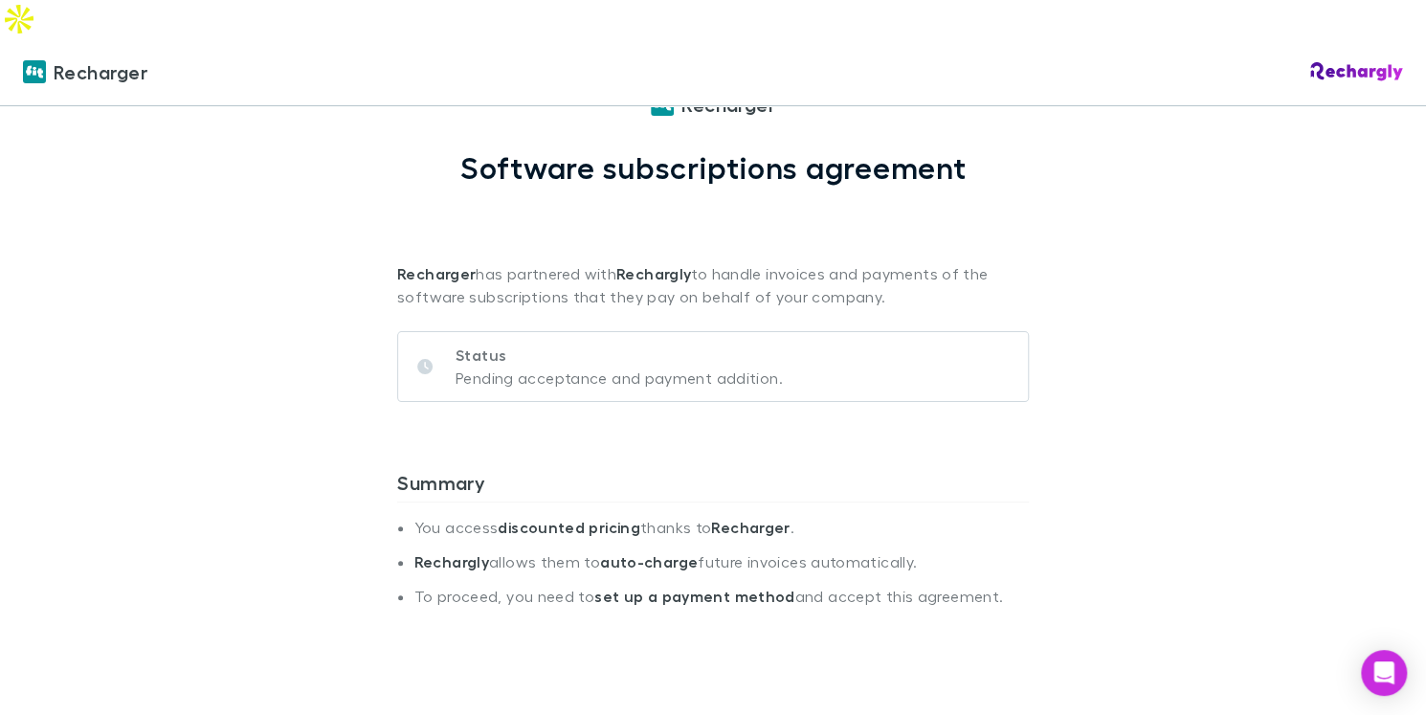
scroll to position [130, 0]
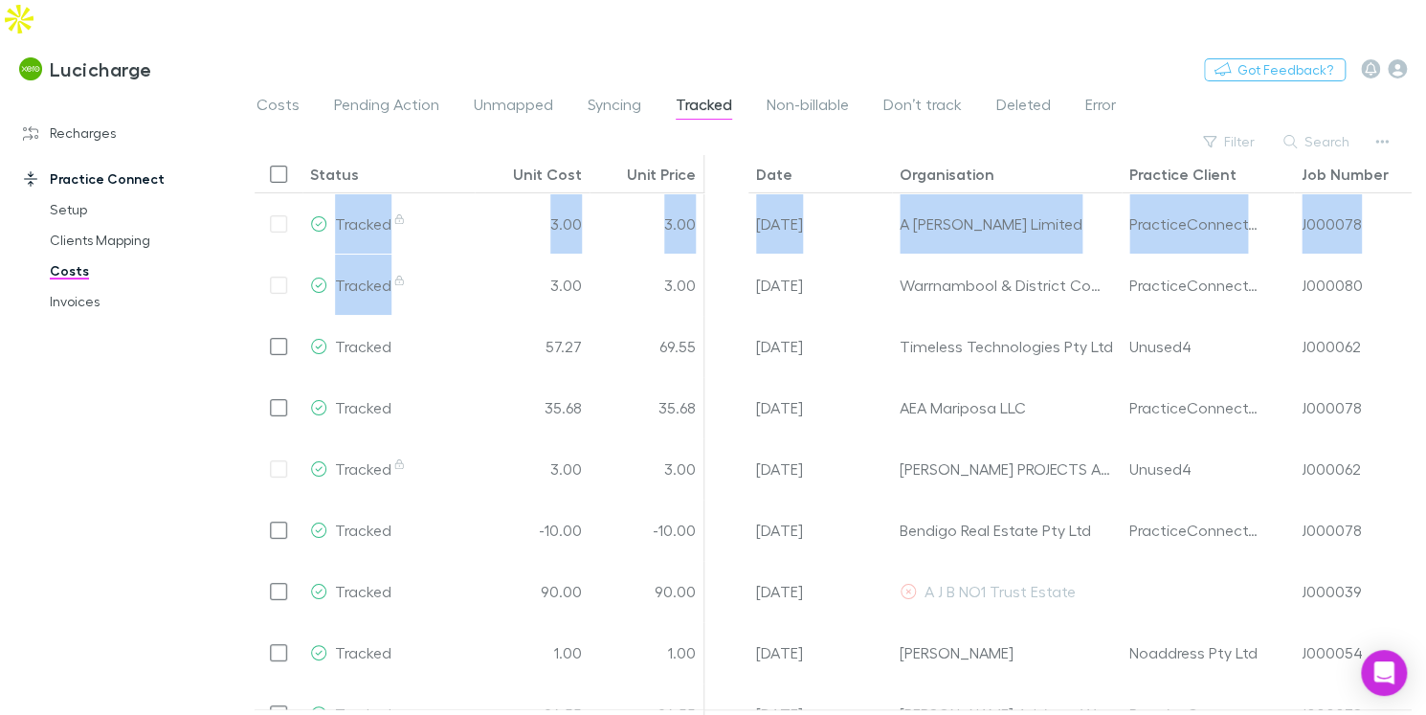
scroll to position [0, 586]
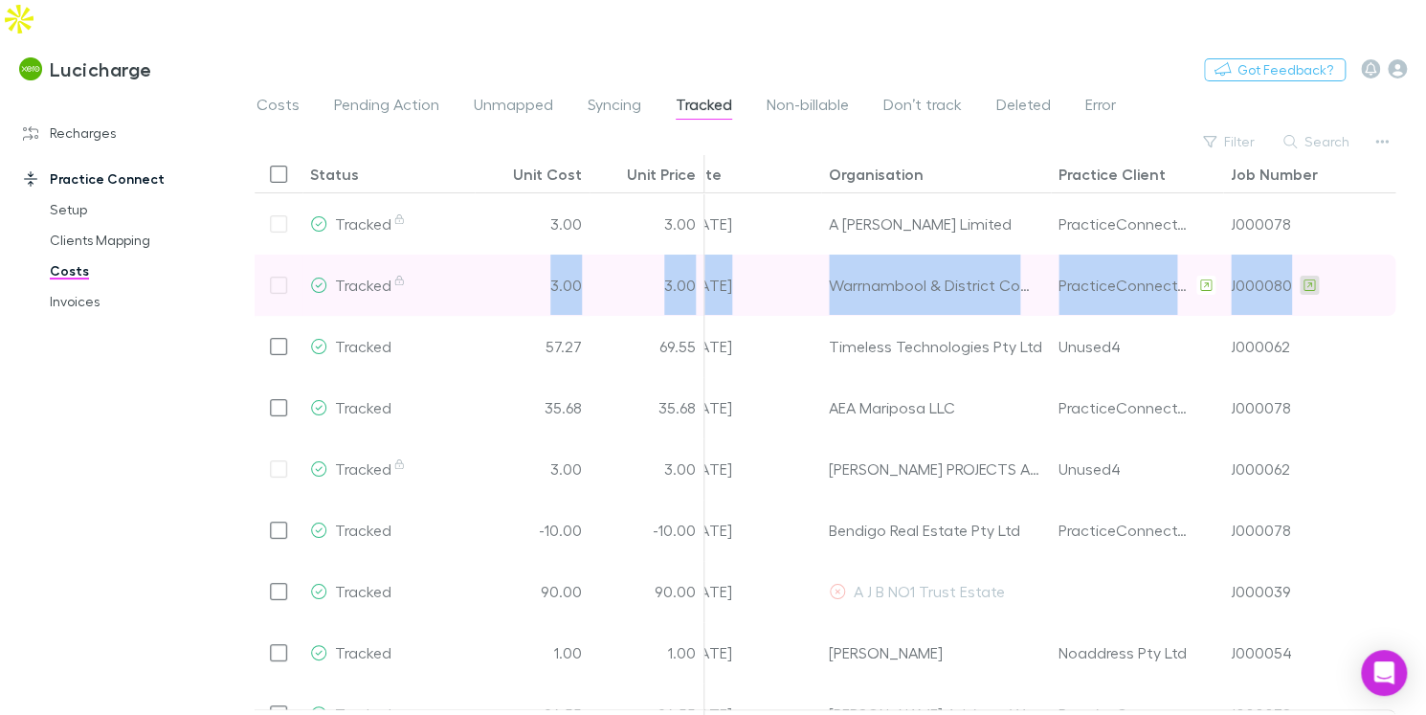
drag, startPoint x: 536, startPoint y: 264, endPoint x: 1307, endPoint y: 241, distance: 770.8
click at [1307, 255] on div "Tracked 3.00 3.00 02 Aug 2025 Warrnambool & District Community Hospice Inc Prac…" at bounding box center [525, 285] width 1742 height 61
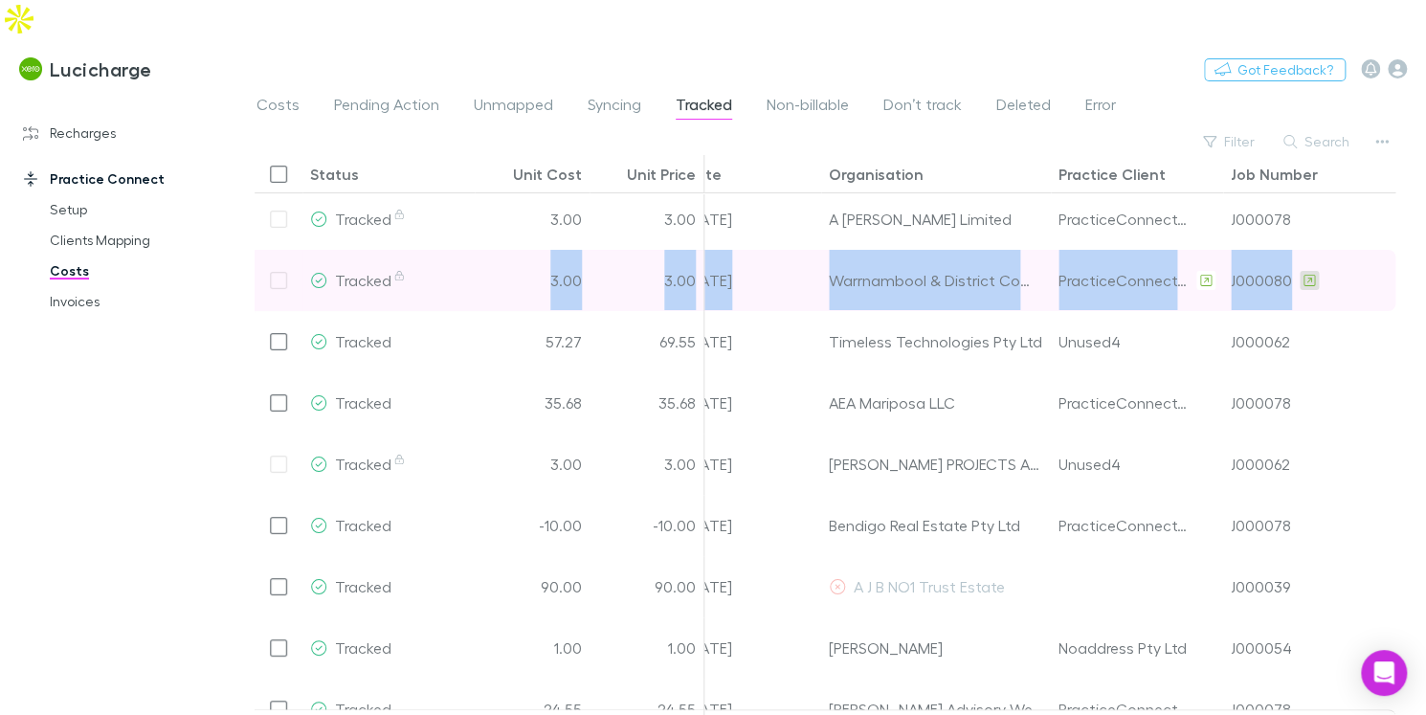
scroll to position [0, 0]
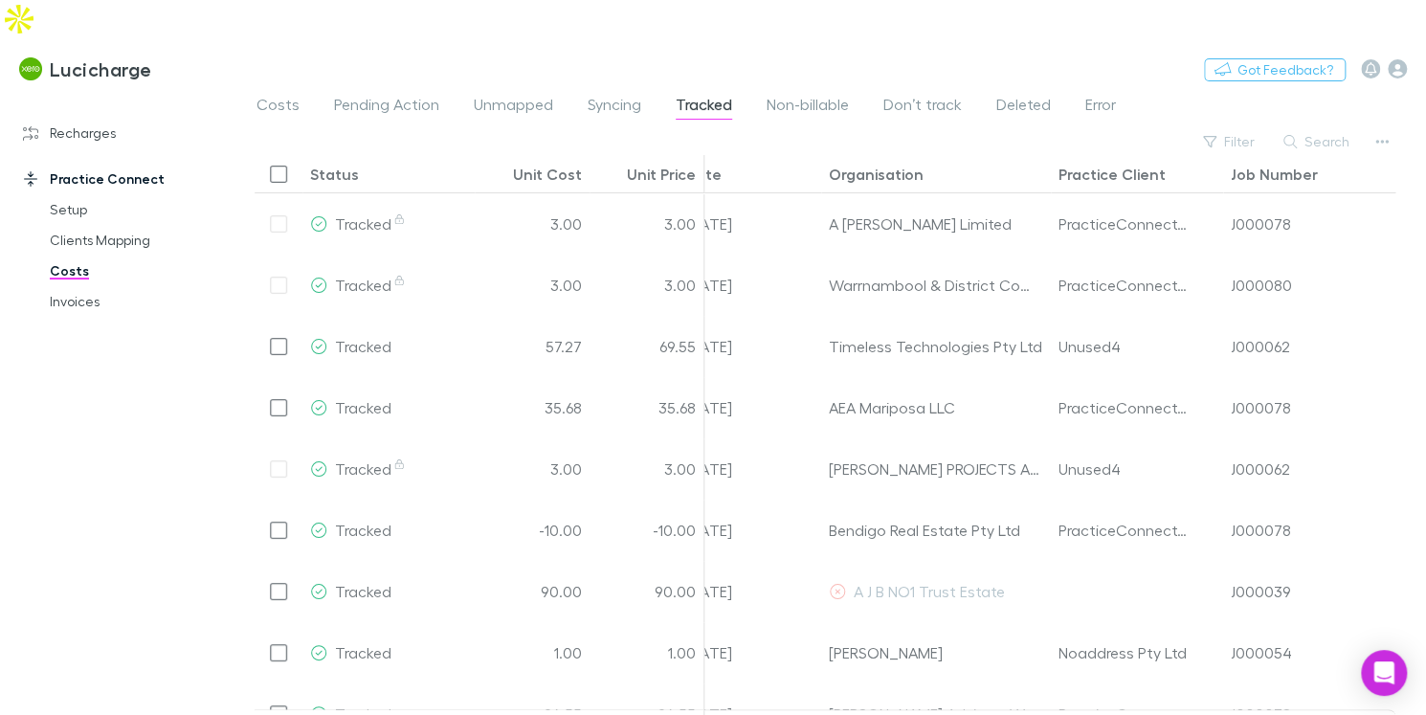
click at [1269, 92] on div "Costs Pending Action Unmapped Syncing Tracked Non-billable Don’t track Deleted …" at bounding box center [832, 110] width 1187 height 36
click at [88, 194] on link "Setup" at bounding box center [133, 209] width 205 height 31
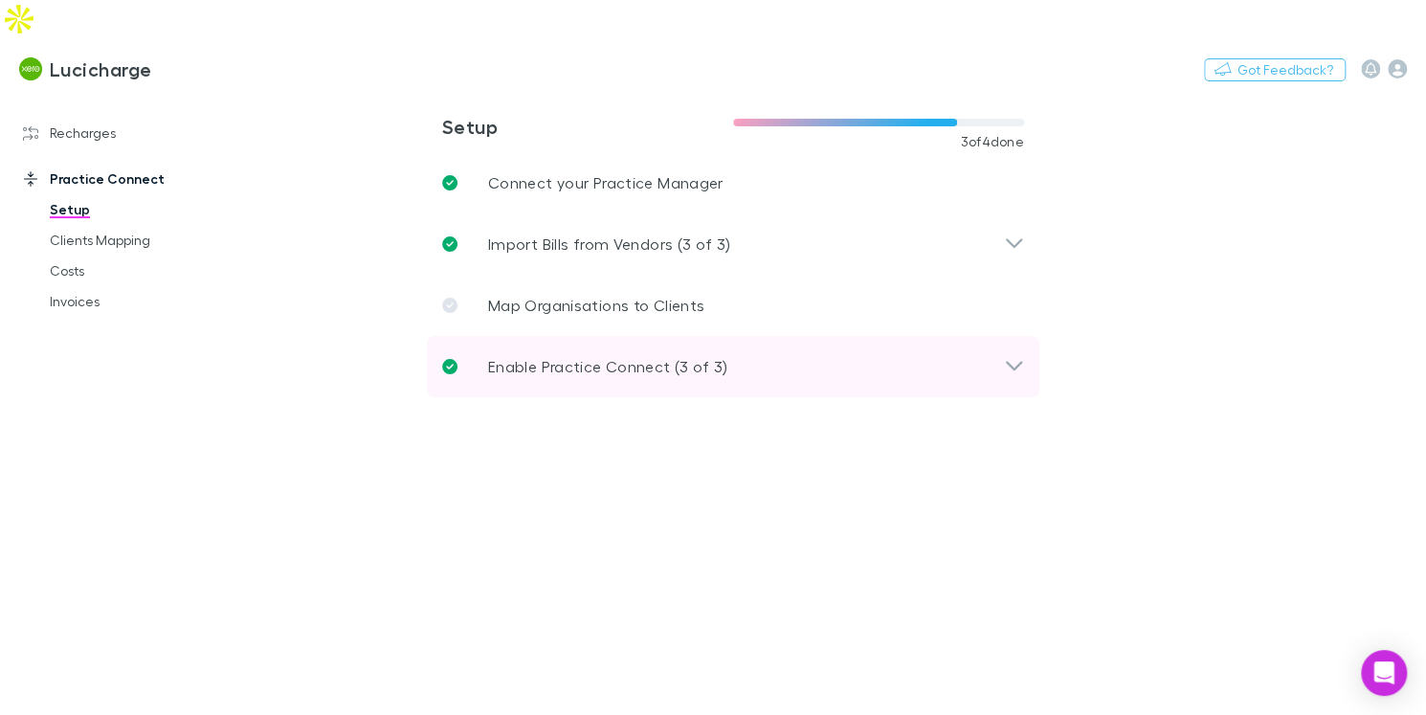
click at [1027, 336] on div "Enable Practice Connect (3 of 3)" at bounding box center [733, 366] width 613 height 61
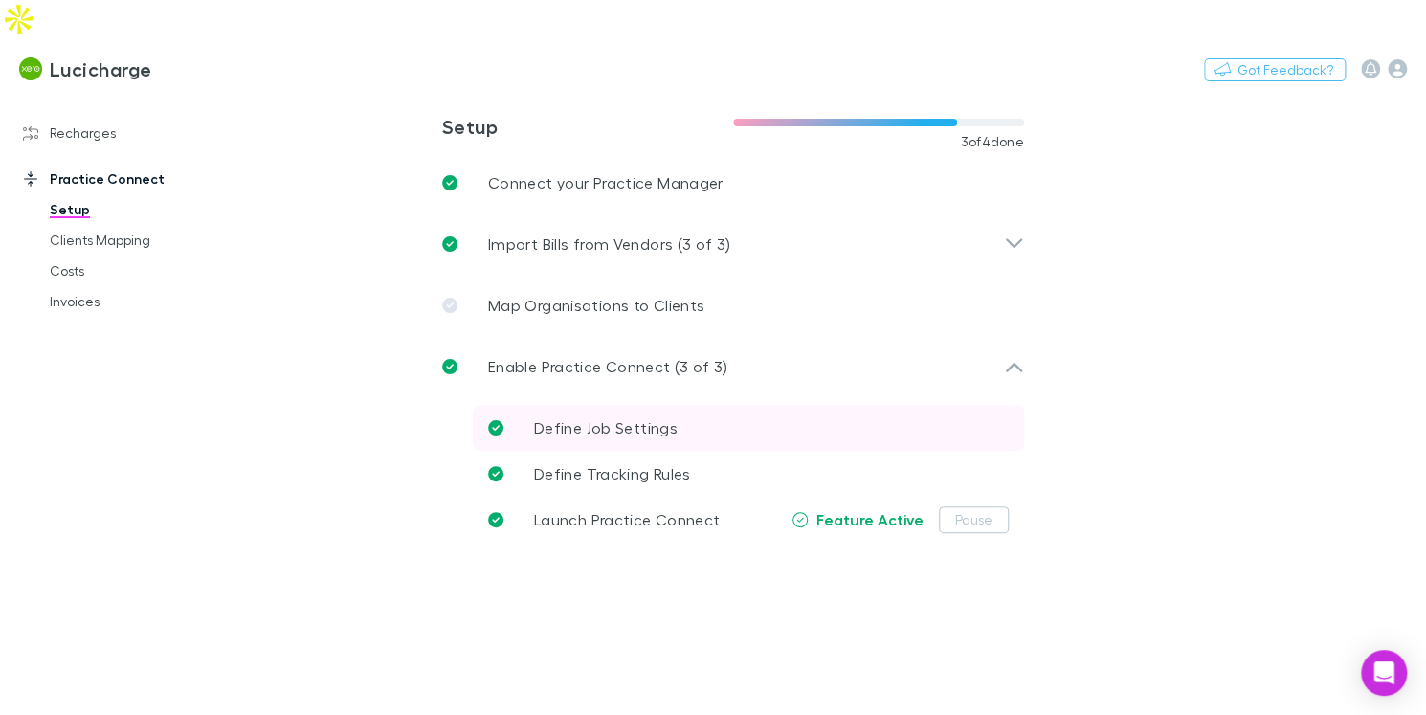
click at [908, 405] on link "Define Job Settings" at bounding box center [748, 428] width 551 height 46
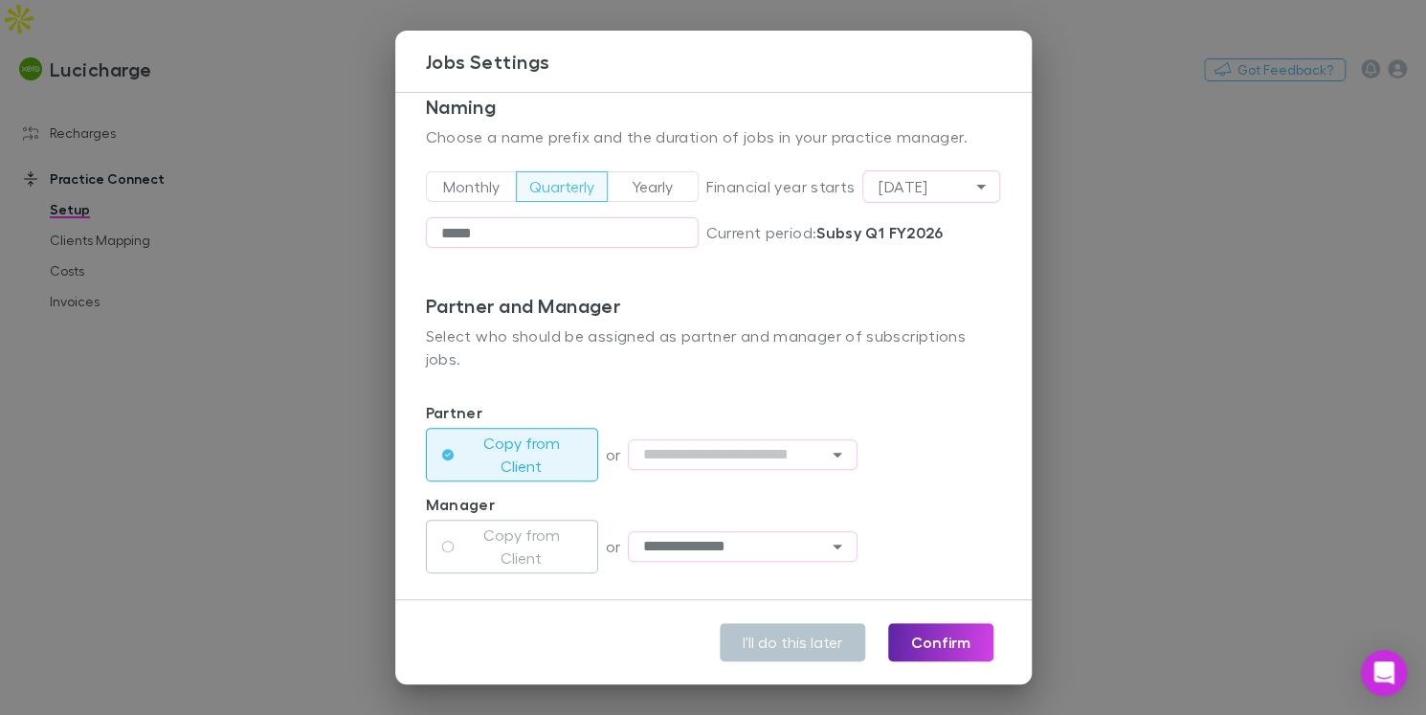
scroll to position [137, 0]
click at [276, 173] on div "**********" at bounding box center [713, 357] width 1426 height 715
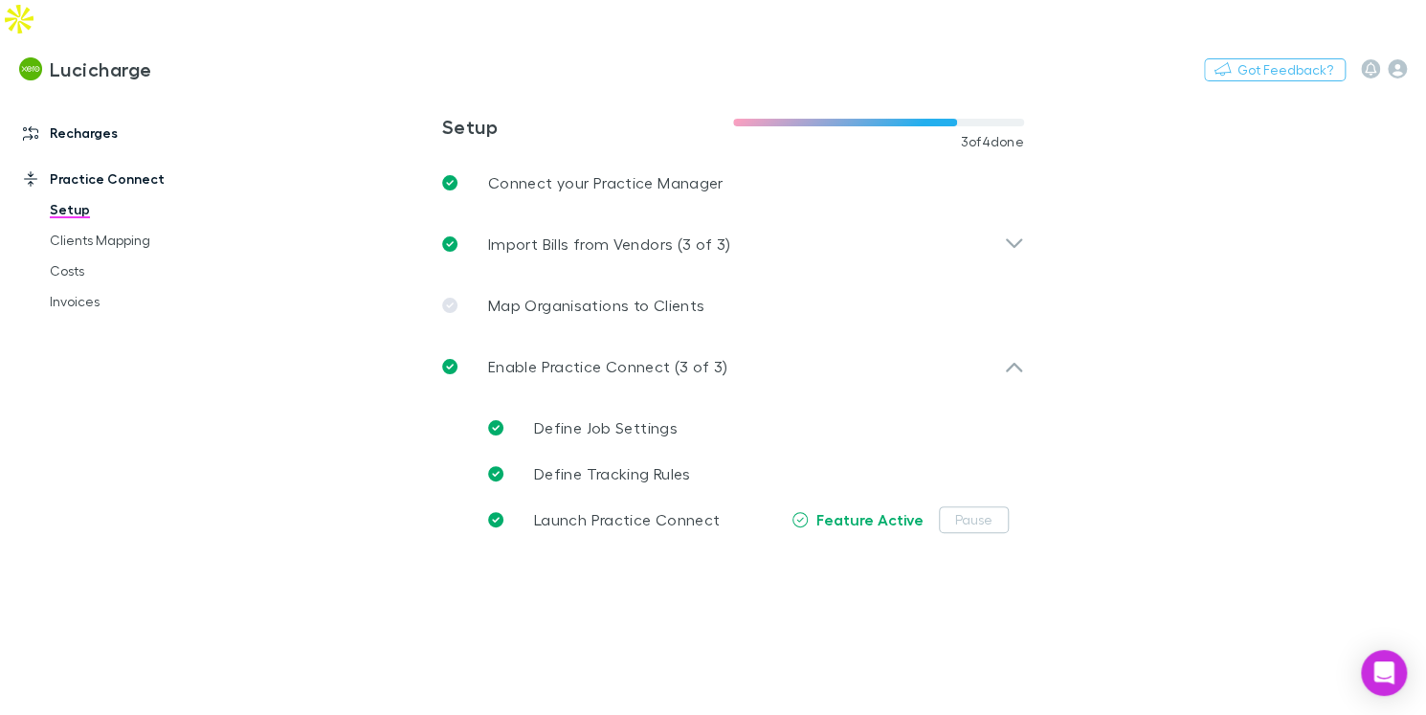
click at [113, 118] on link "Recharges" at bounding box center [120, 133] width 232 height 31
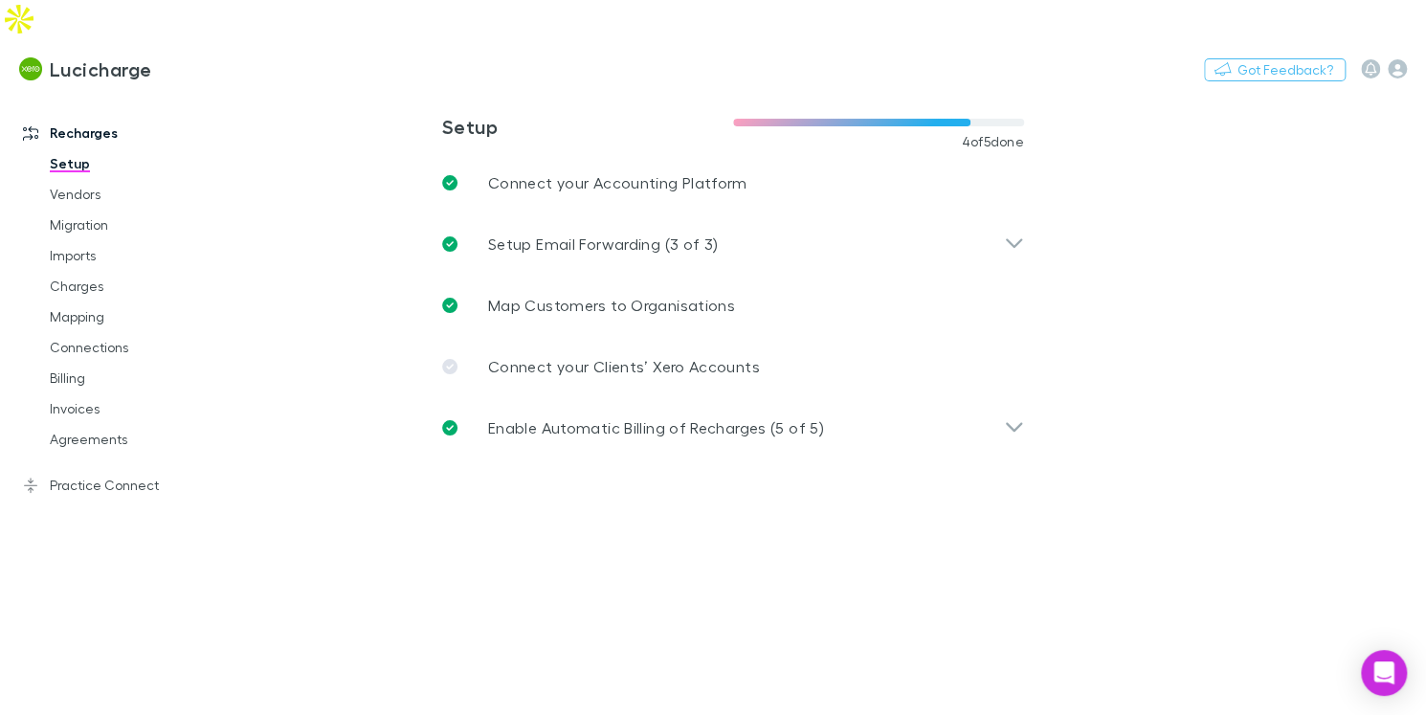
click at [88, 148] on link "Setup" at bounding box center [133, 163] width 205 height 31
click at [222, 57] on button "Switch company" at bounding box center [234, 68] width 126 height 23
type input "*"
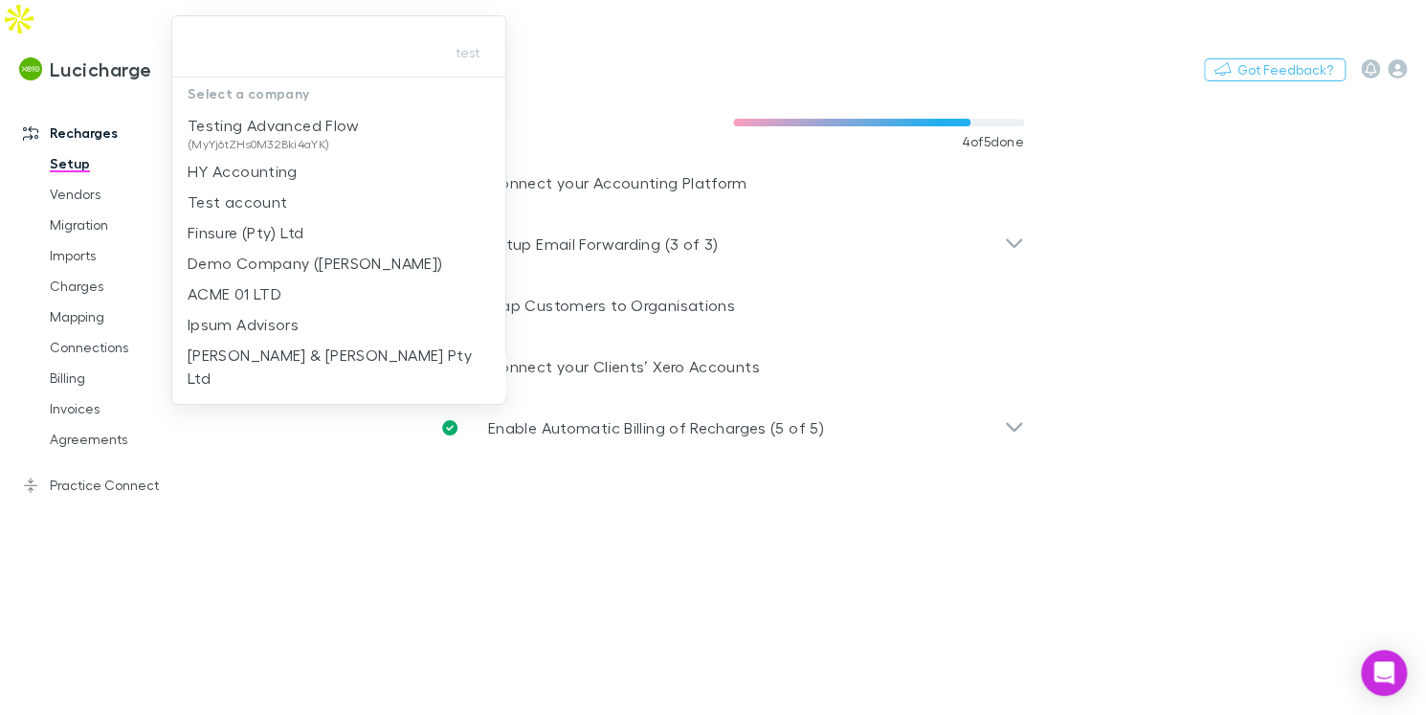
click at [424, 559] on div at bounding box center [713, 357] width 1426 height 715
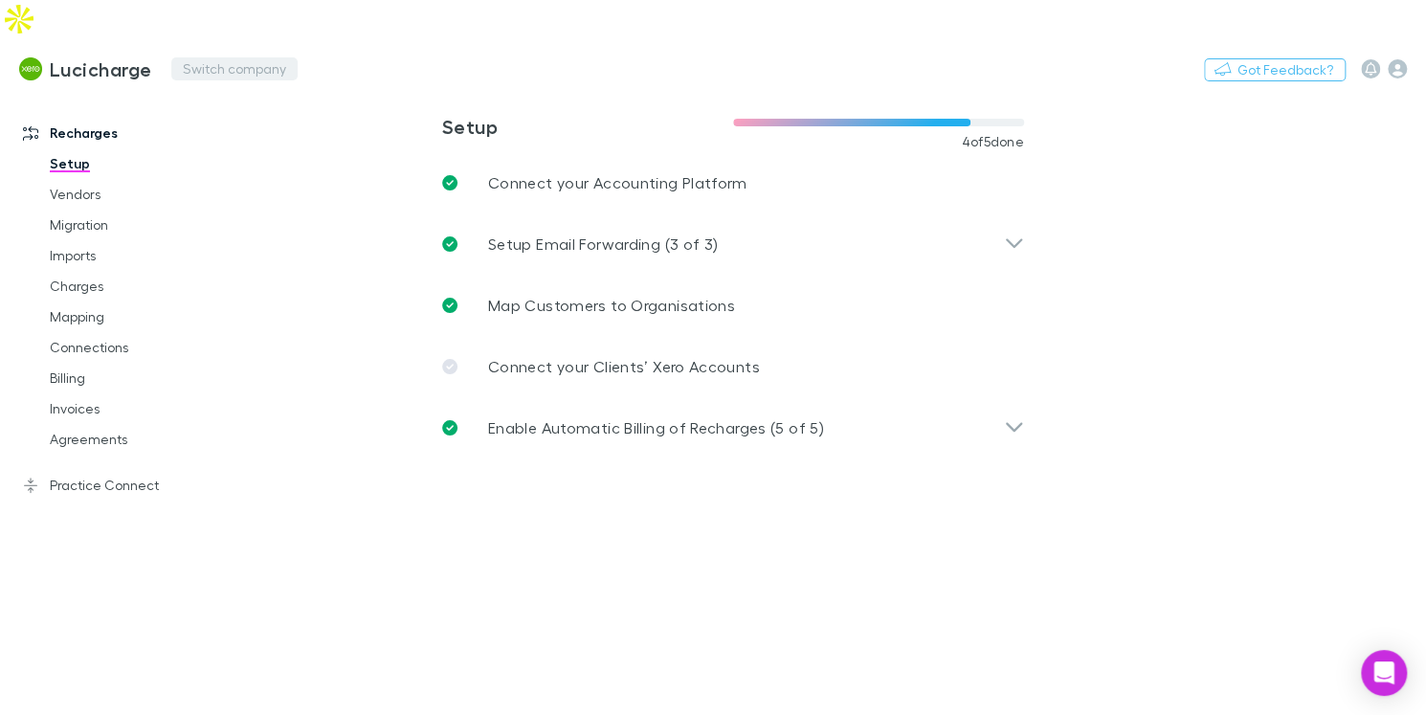
click at [212, 57] on button "Switch company" at bounding box center [234, 68] width 126 height 23
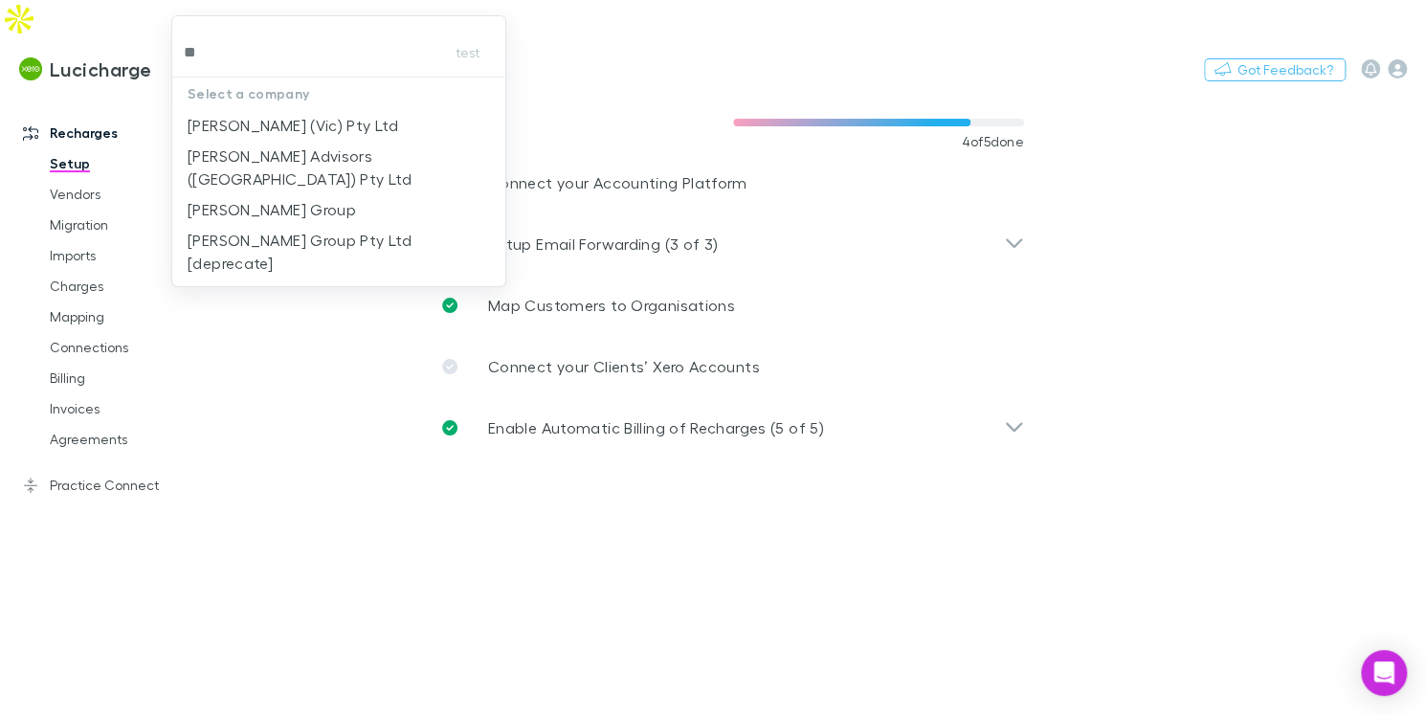
type input "*"
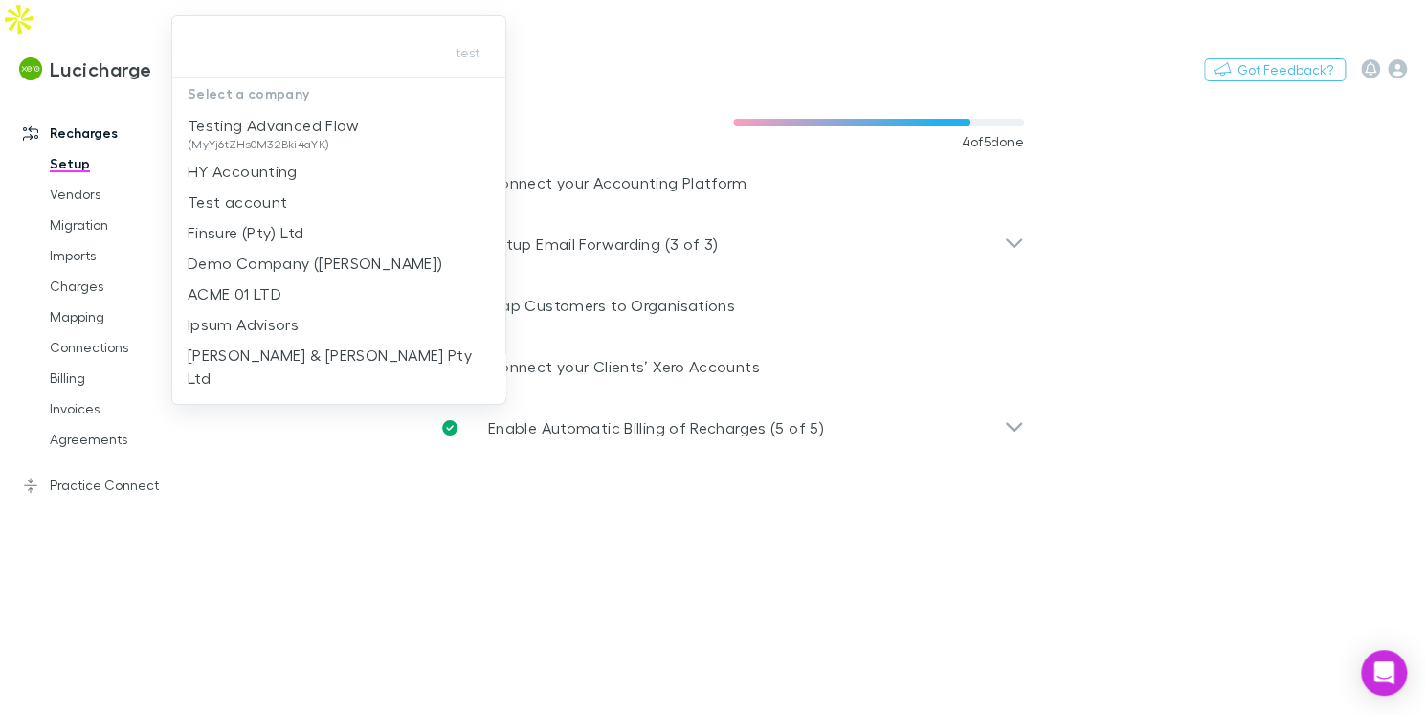
click at [1320, 181] on div at bounding box center [713, 357] width 1426 height 715
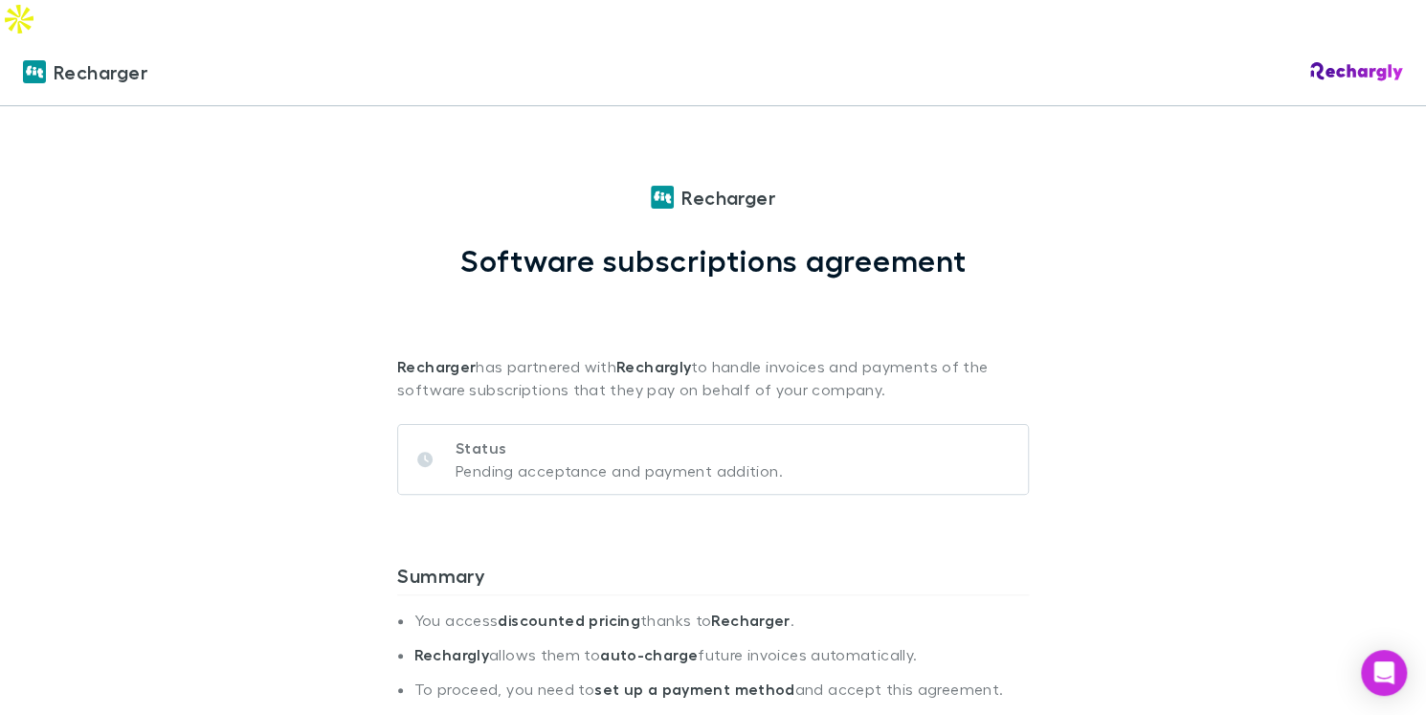
scroll to position [130, 0]
